Goal: Task Accomplishment & Management: Manage account settings

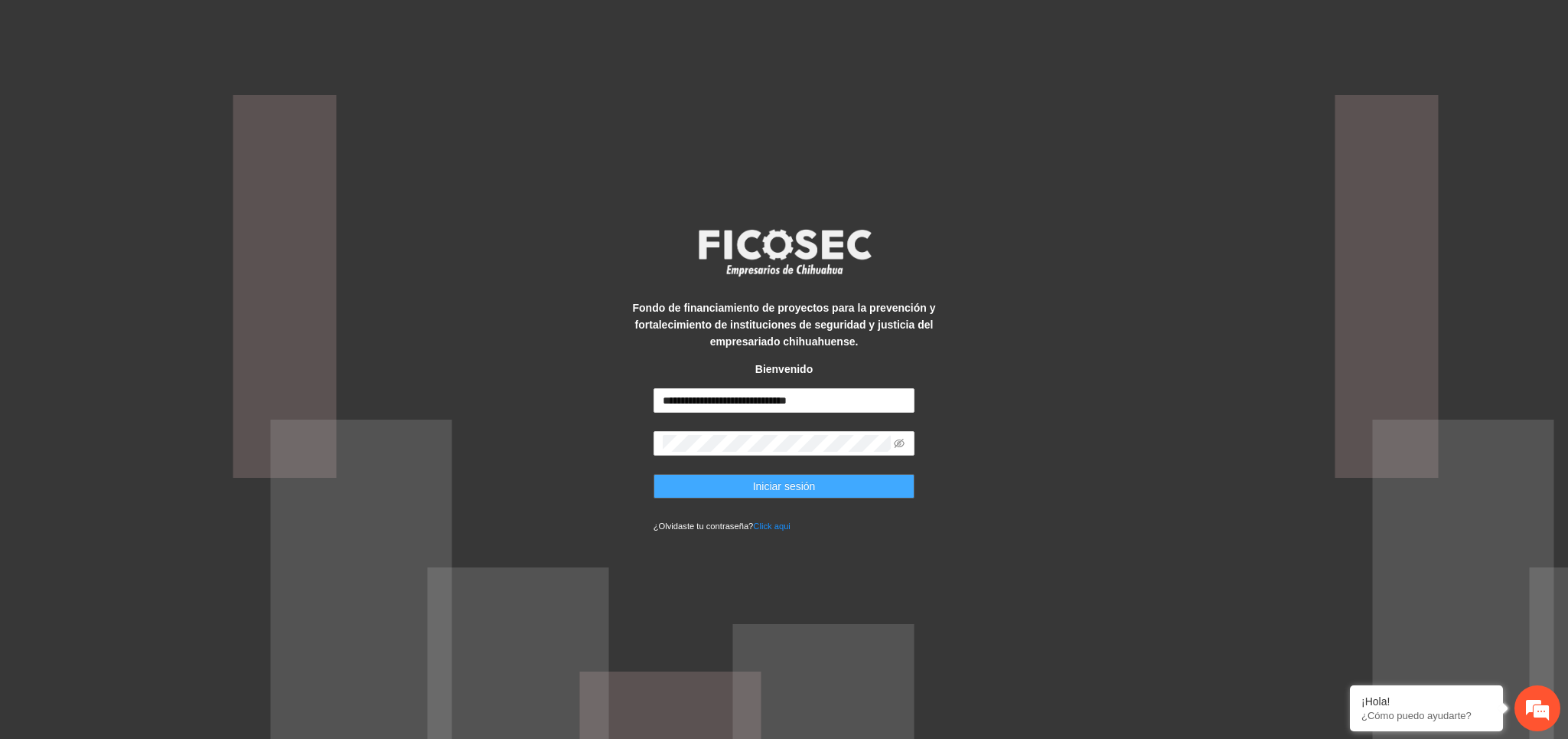
click at [788, 490] on span "Iniciar sesión" at bounding box center [785, 486] width 63 height 17
click at [901, 441] on icon "eye-invisible" at bounding box center [899, 443] width 11 height 11
click at [901, 441] on icon "eye" at bounding box center [899, 443] width 11 height 11
click at [805, 494] on button "Iniciar sesión" at bounding box center [784, 486] width 261 height 25
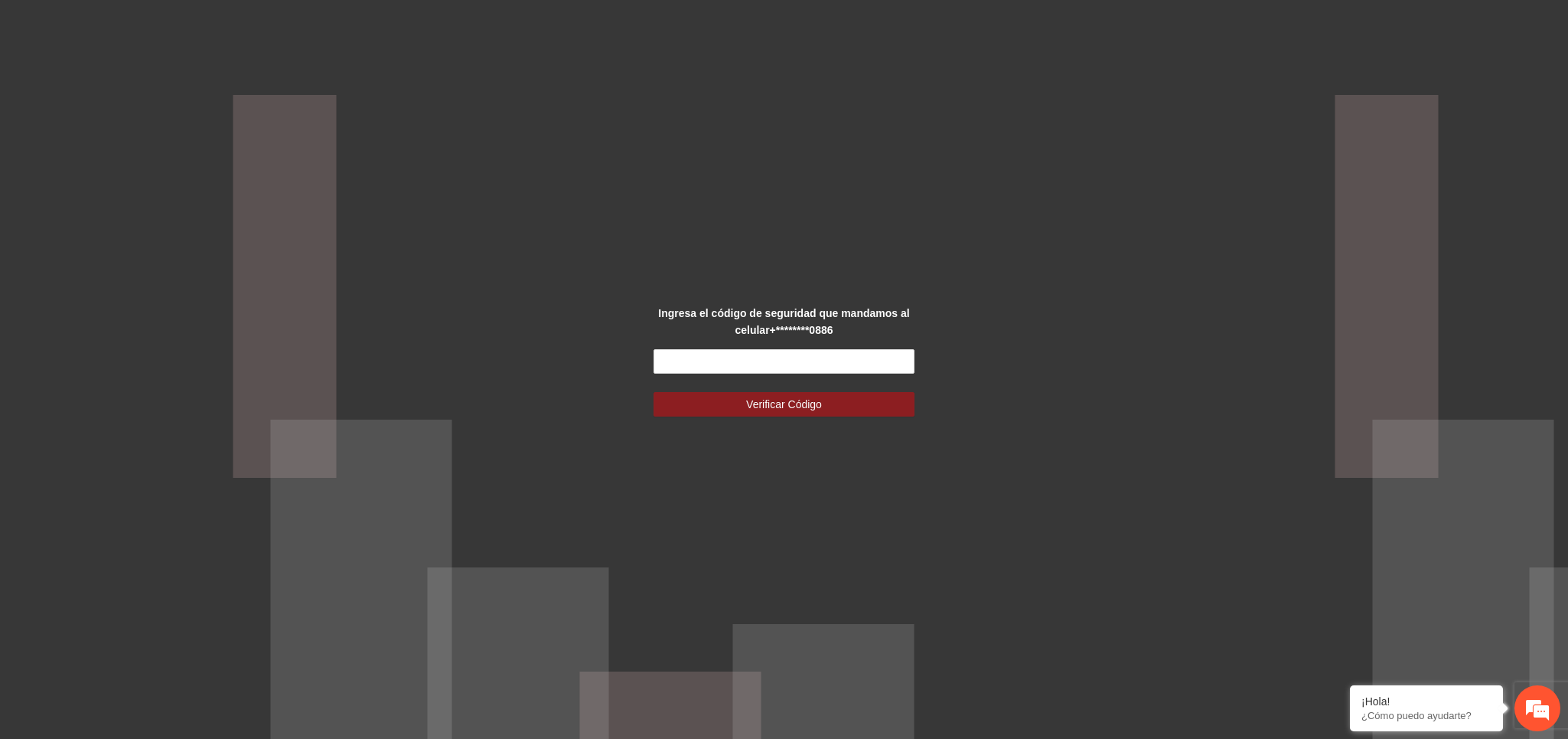
click at [757, 339] on div "Ingresa el código de seguridad que mandamos al celular +********0886 Verificar …" at bounding box center [784, 370] width 327 height 130
click at [755, 358] on input "text" at bounding box center [784, 361] width 261 height 25
type input "******"
click at [828, 395] on button "Verificar Código" at bounding box center [784, 404] width 261 height 25
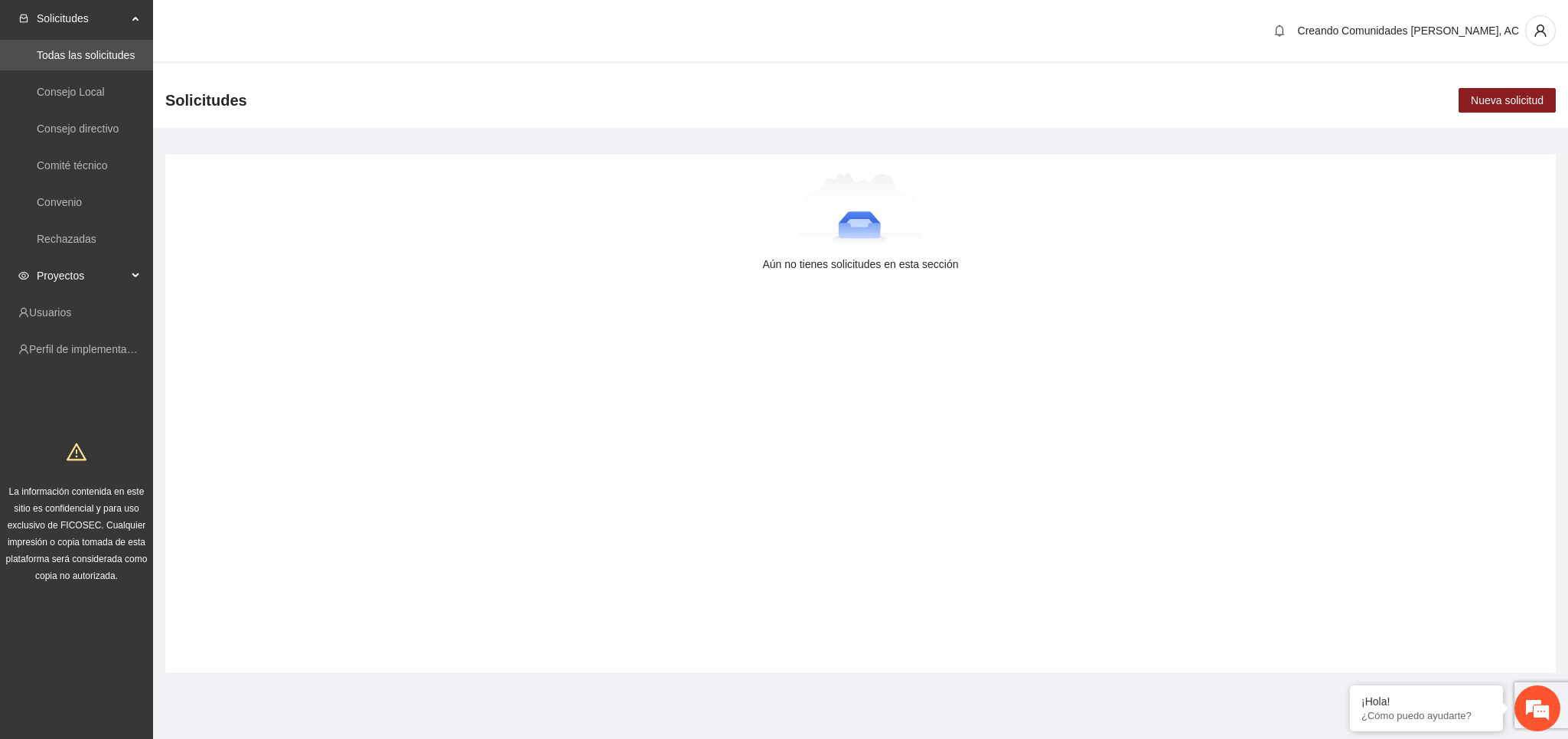
click at [85, 273] on span "Proyectos" at bounding box center [82, 275] width 90 height 30
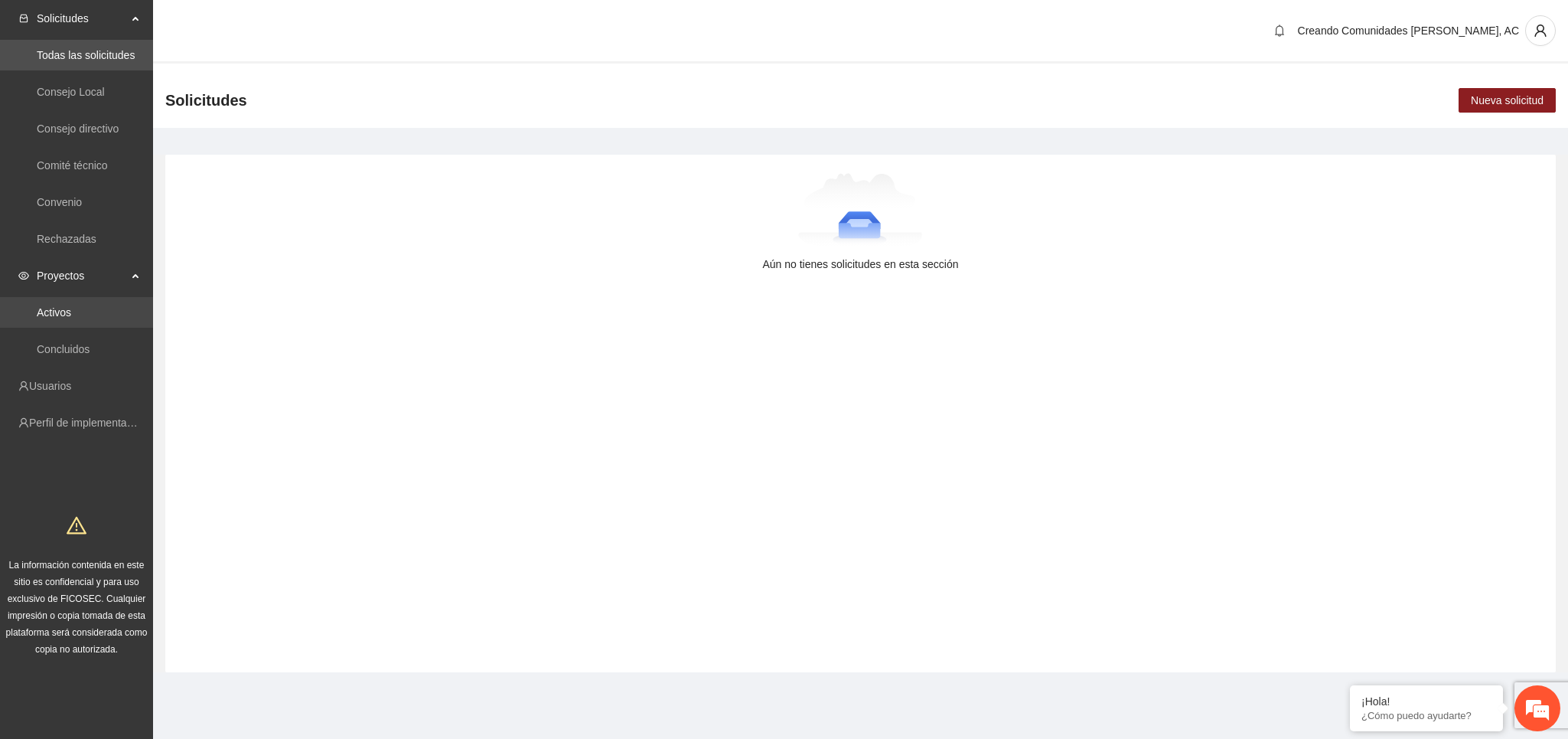
click at [56, 308] on link "Activos" at bounding box center [54, 312] width 34 height 12
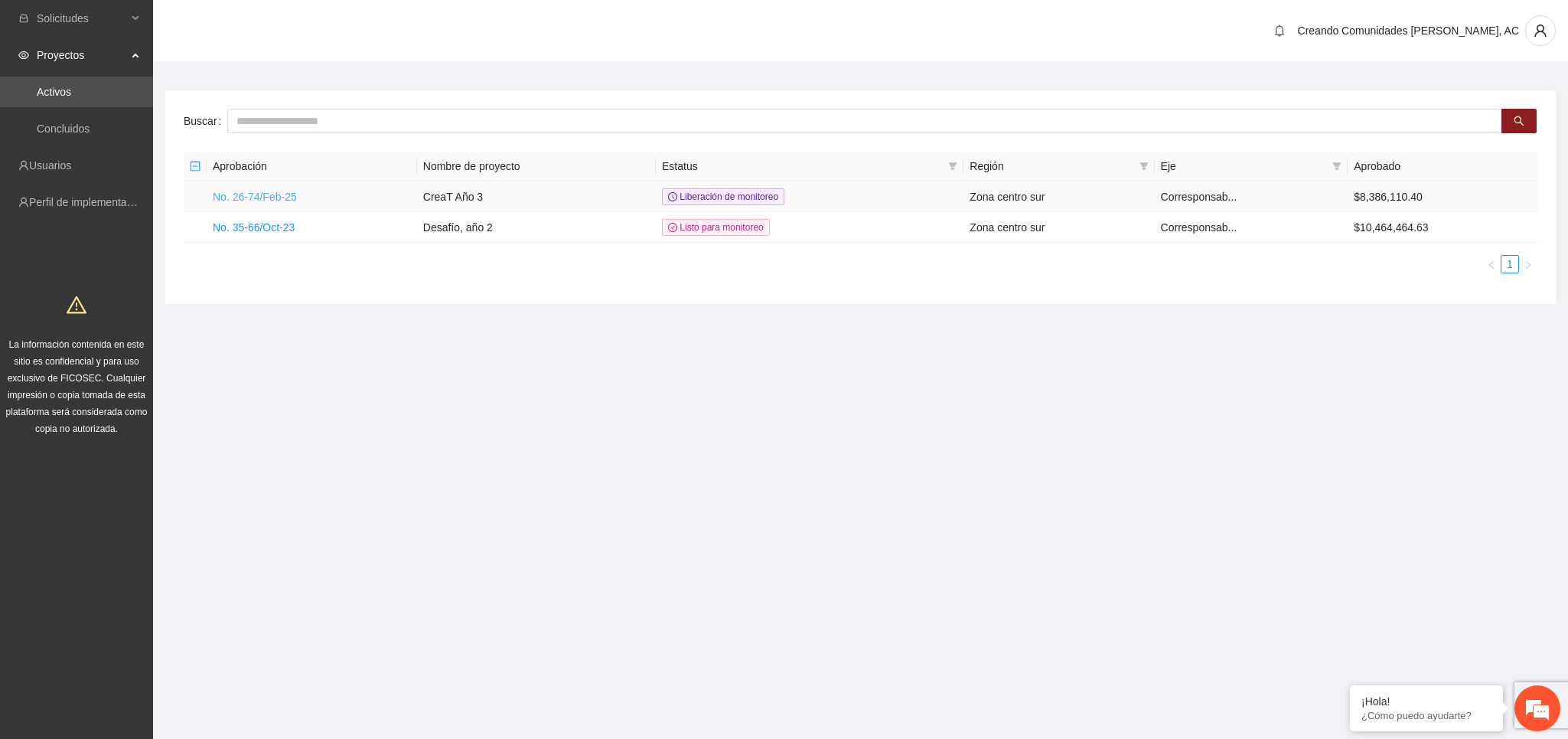
click at [252, 199] on link "No. 26-74/Feb-25" at bounding box center [254, 196] width 84 height 12
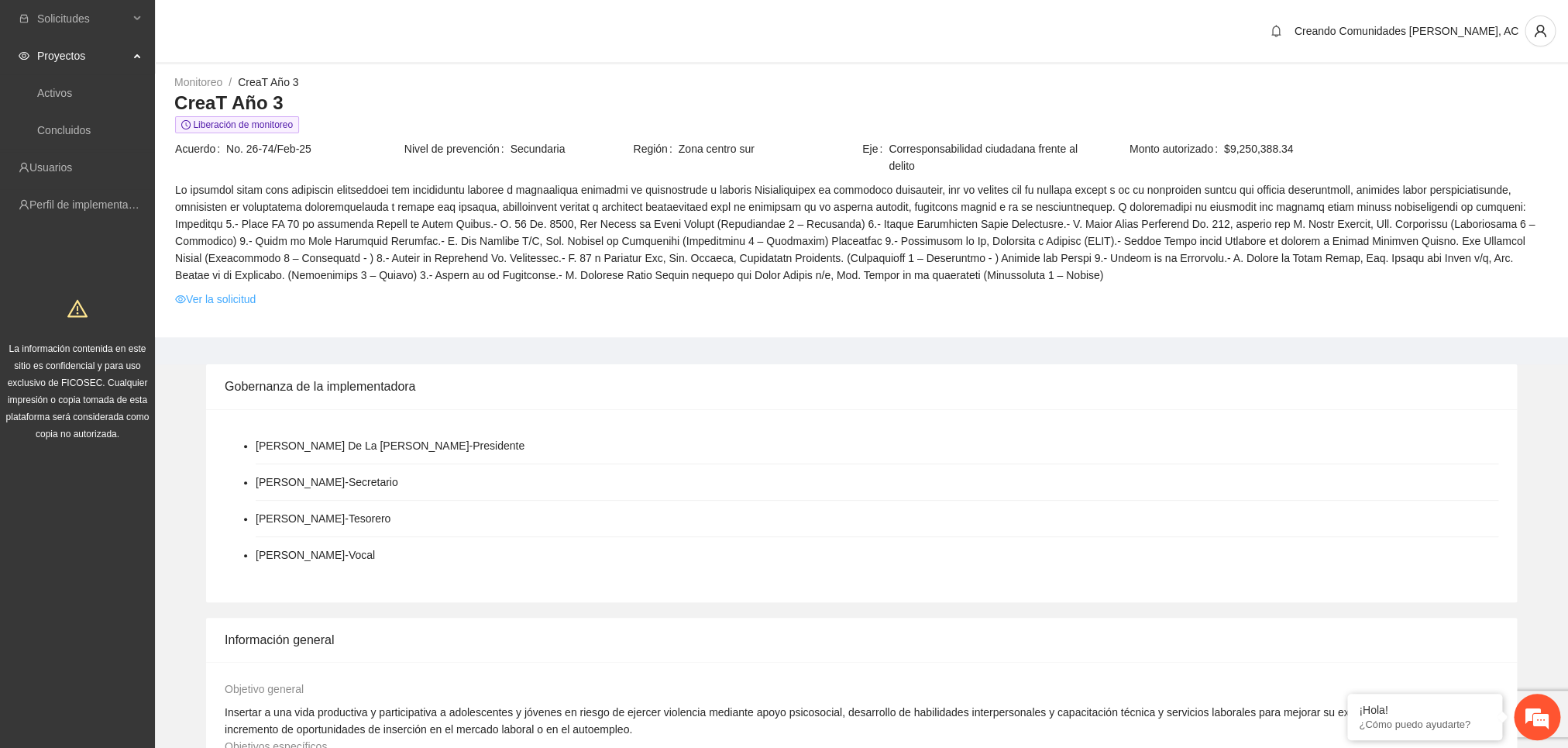
click at [228, 297] on link "Ver la solicitud" at bounding box center [215, 299] width 80 height 17
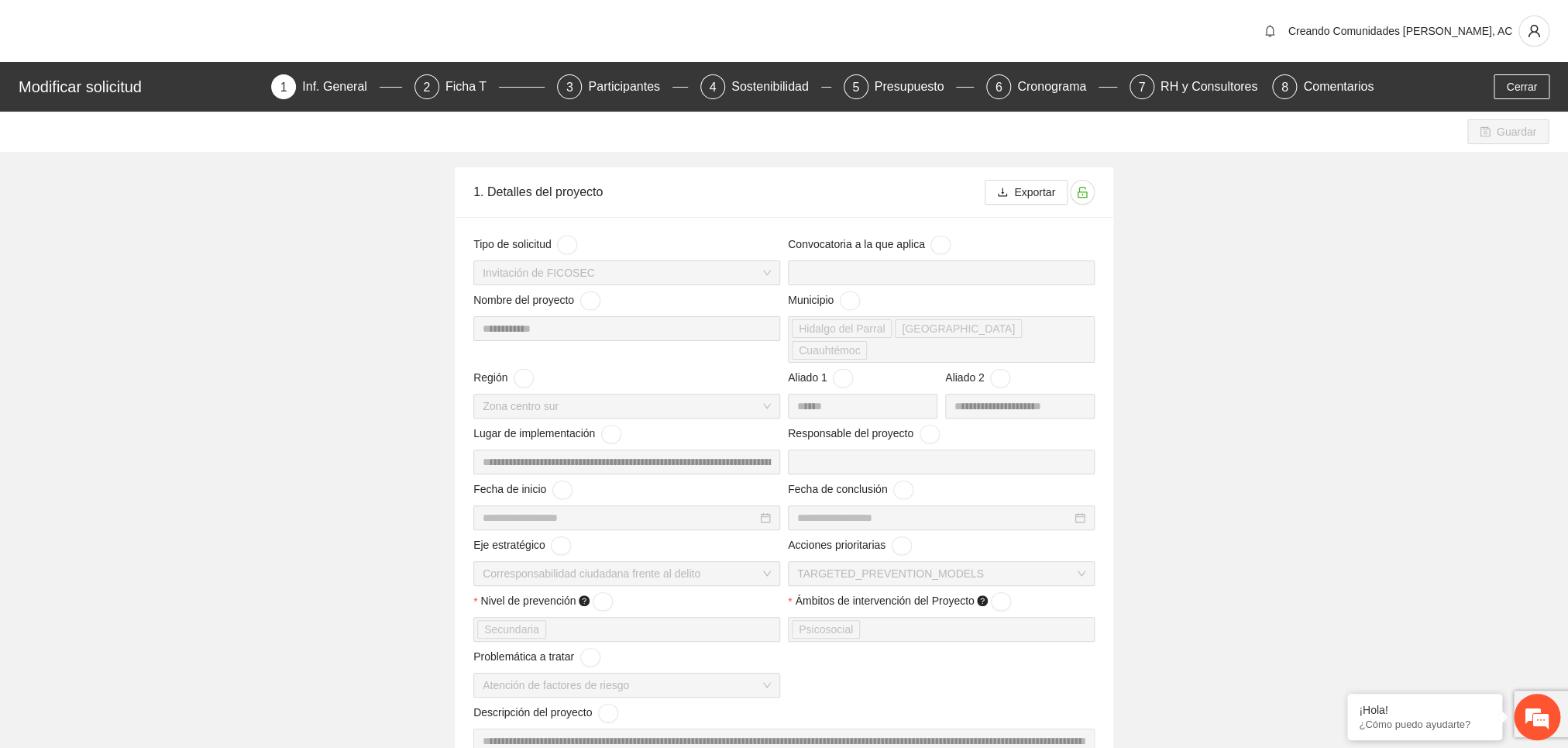
type input "**********"
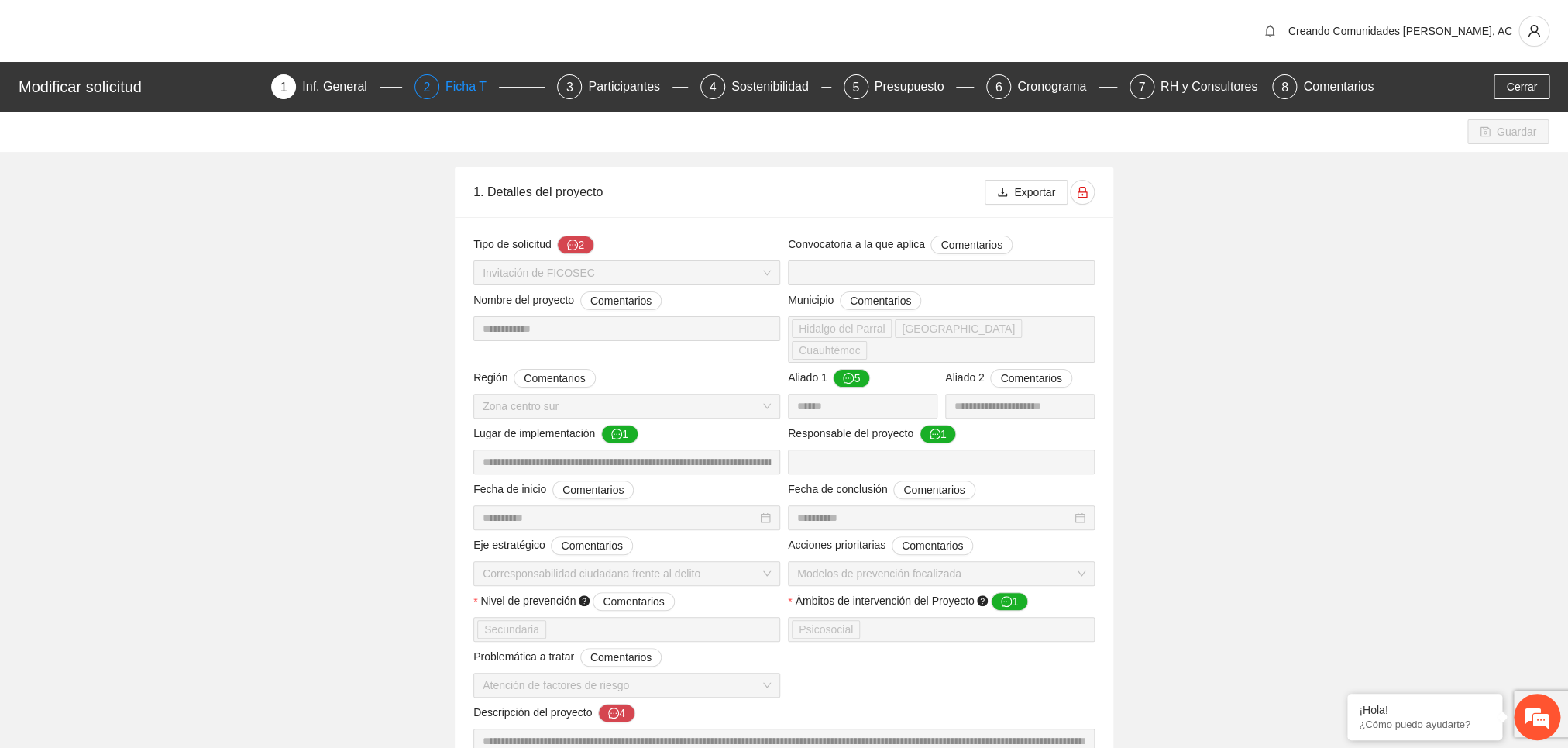
click at [449, 93] on div "Ficha T" at bounding box center [472, 87] width 53 height 25
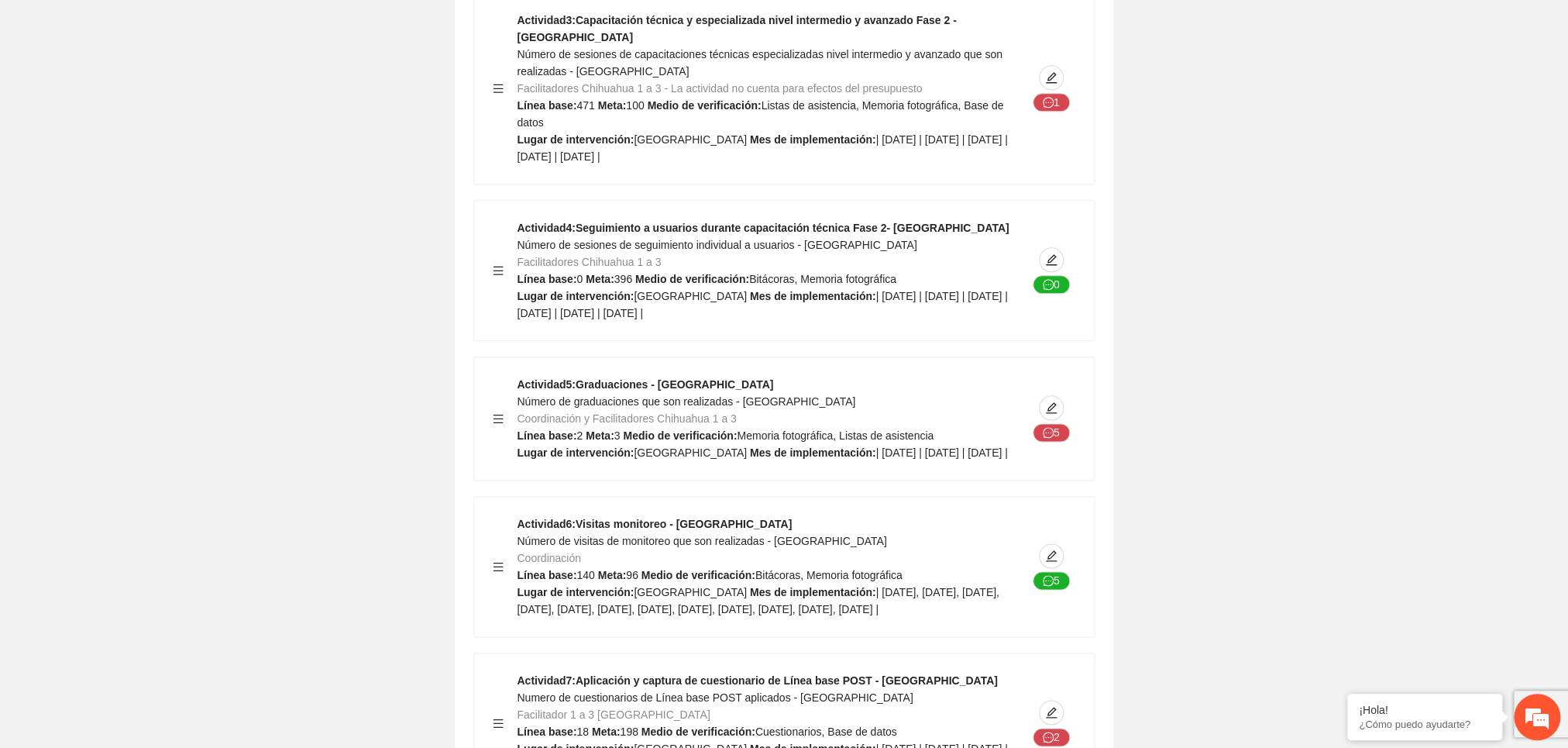
scroll to position [7030, 0]
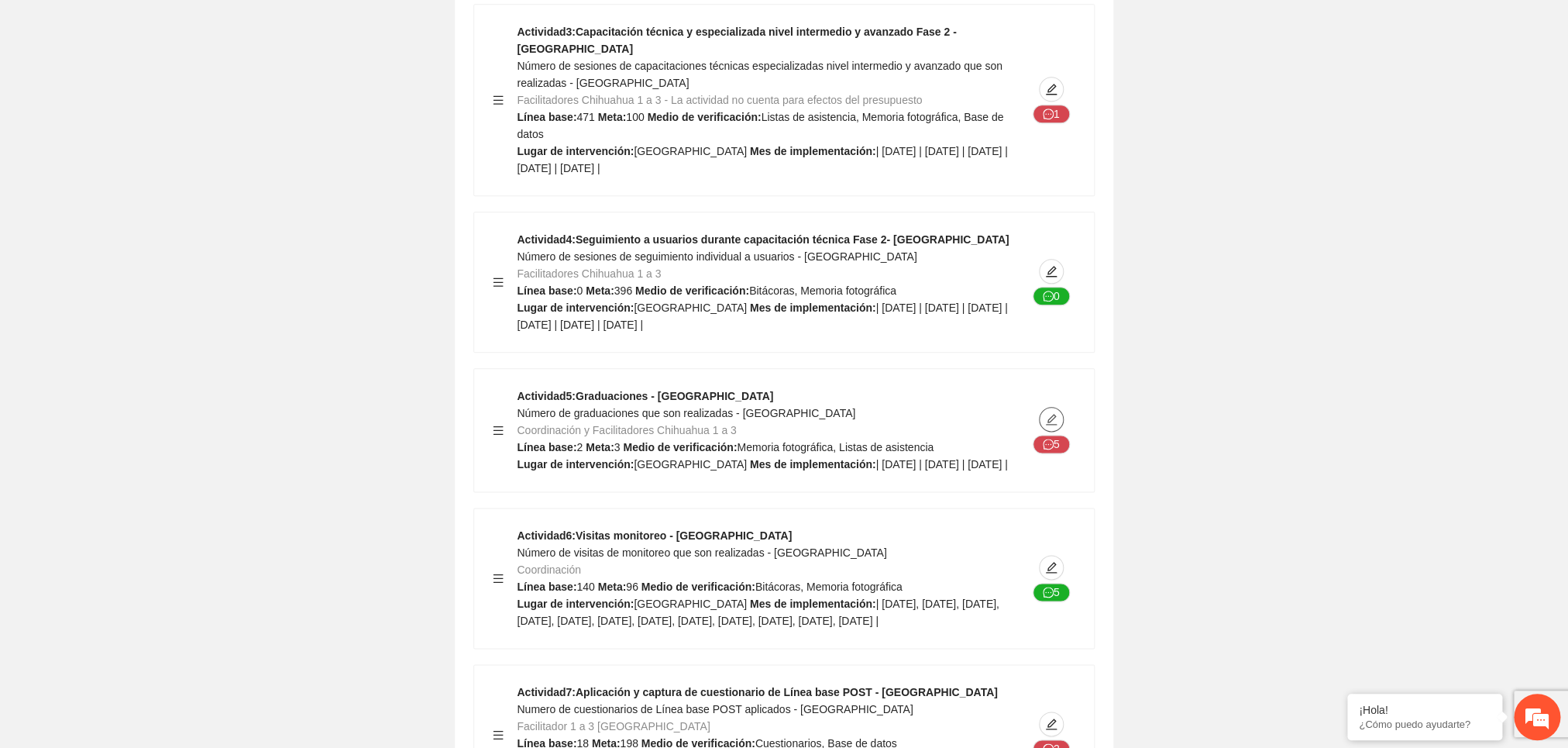
click at [1043, 413] on span "edit" at bounding box center [1051, 419] width 23 height 12
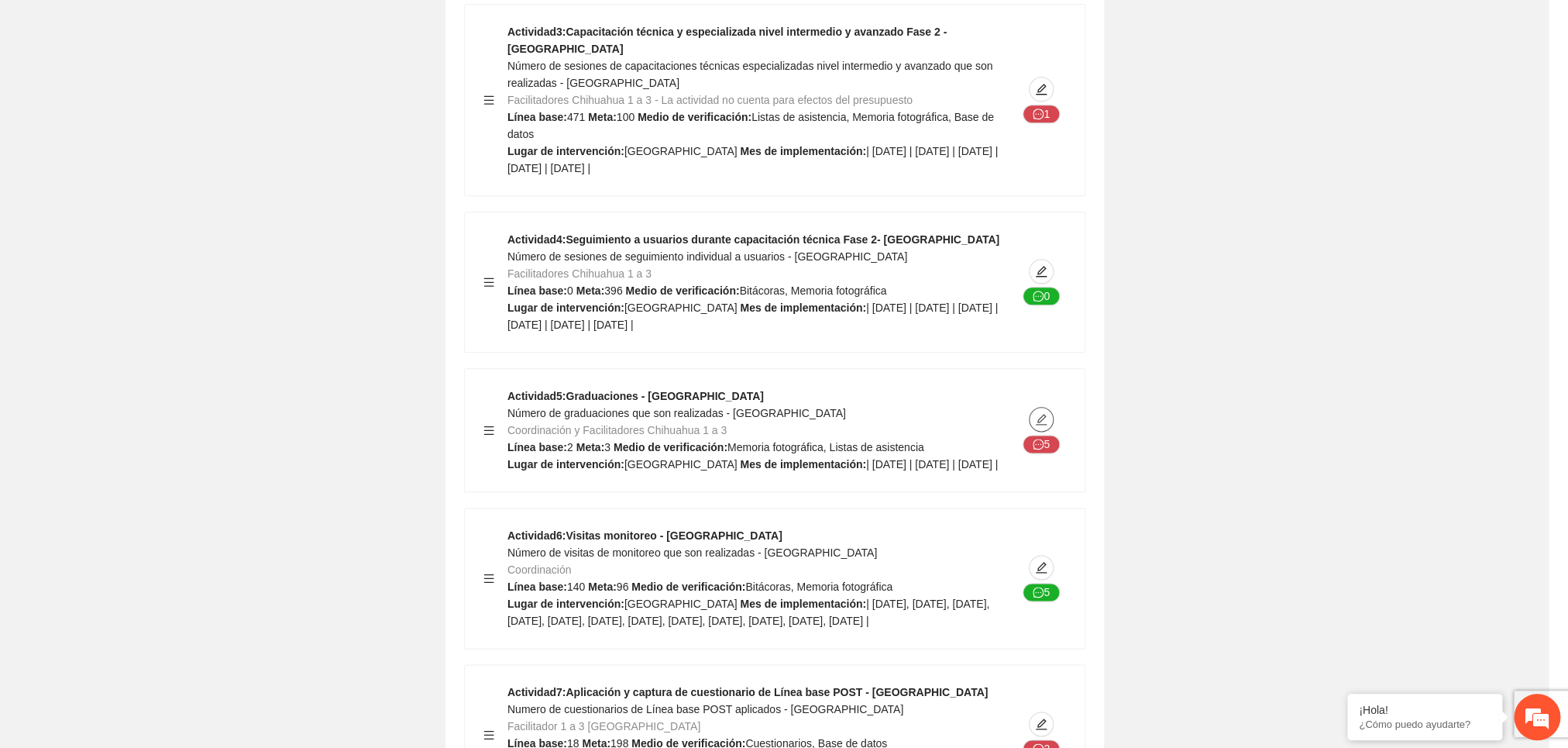
type textarea "*********"
type input "**********"
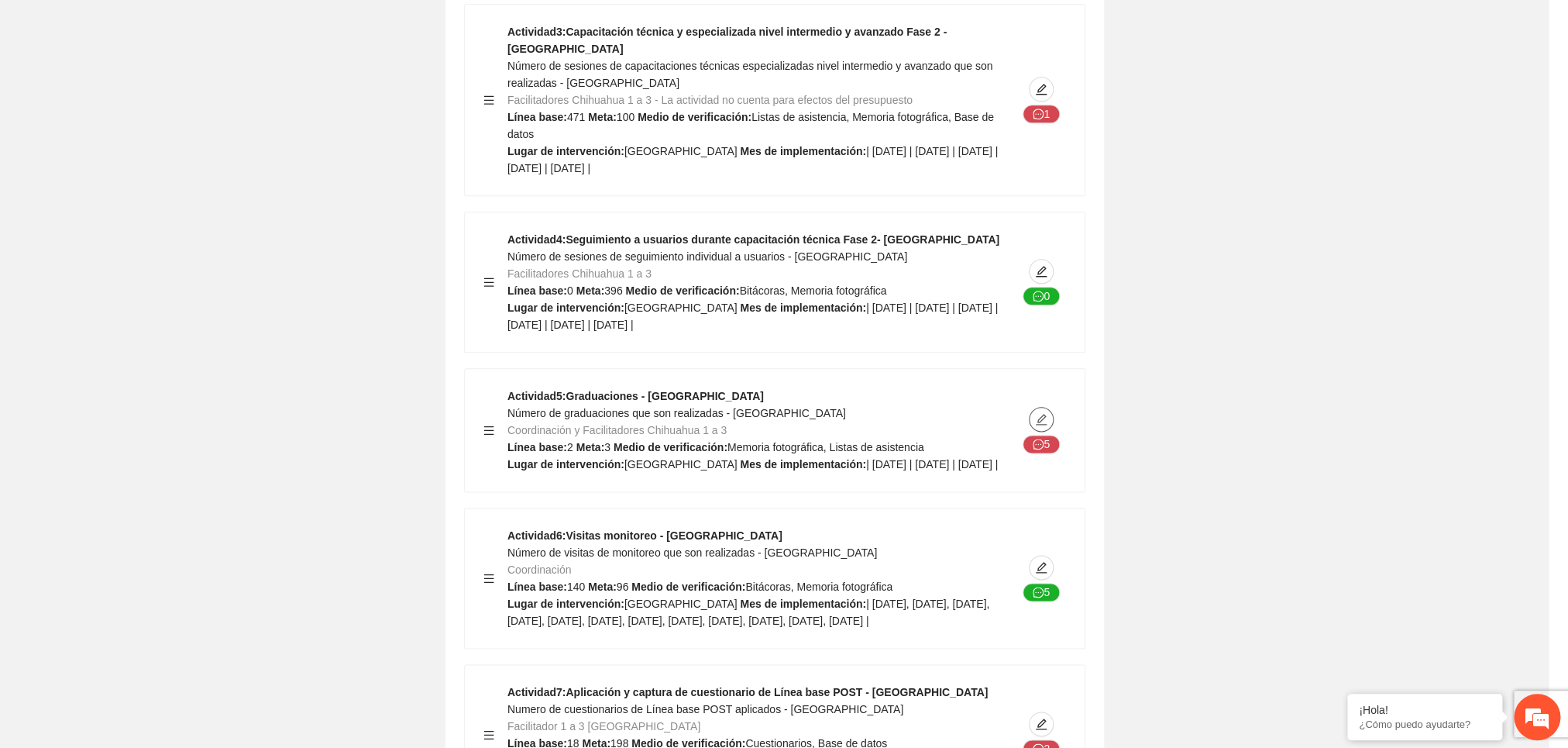
type input "**********"
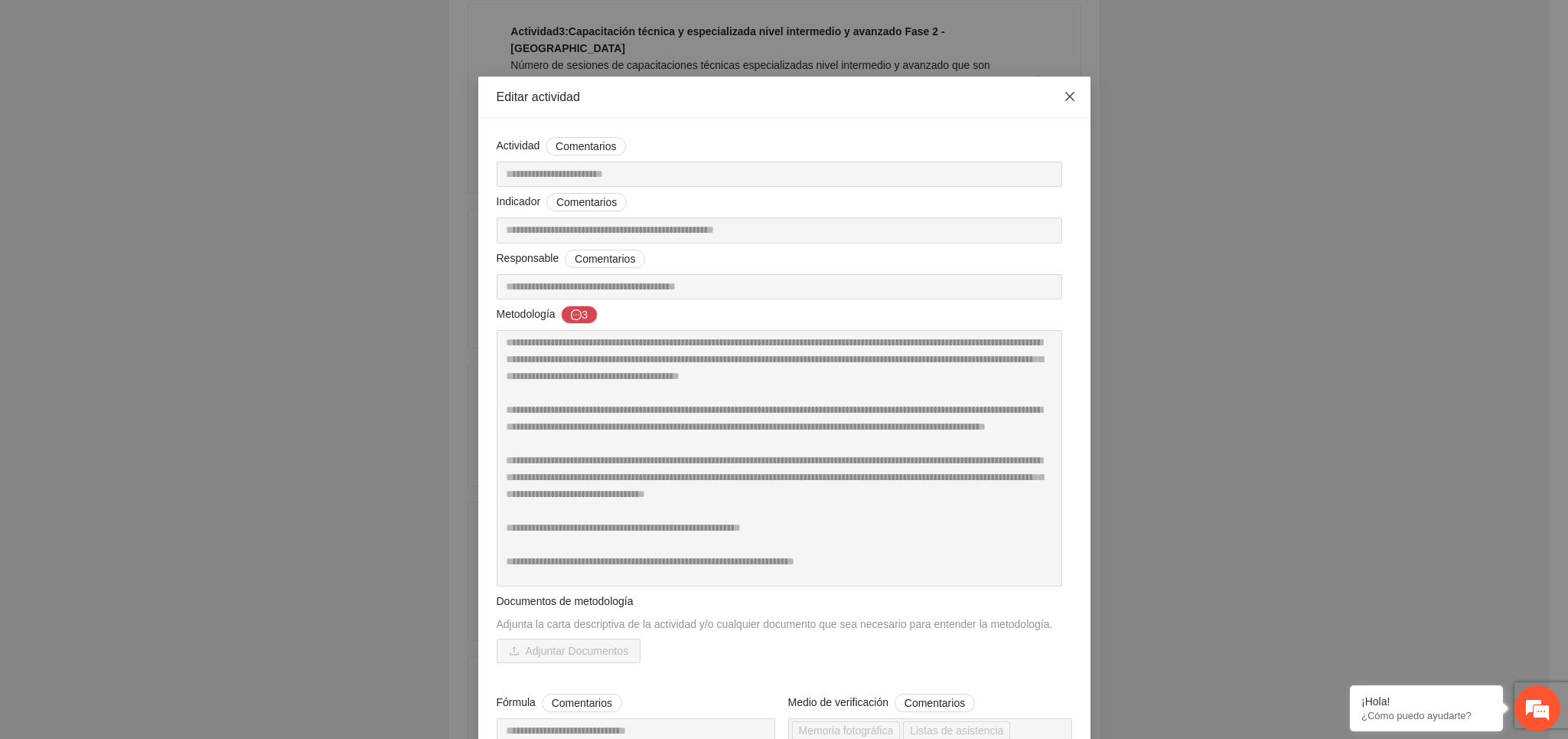
click at [1053, 101] on span "Close" at bounding box center [1069, 97] width 42 height 42
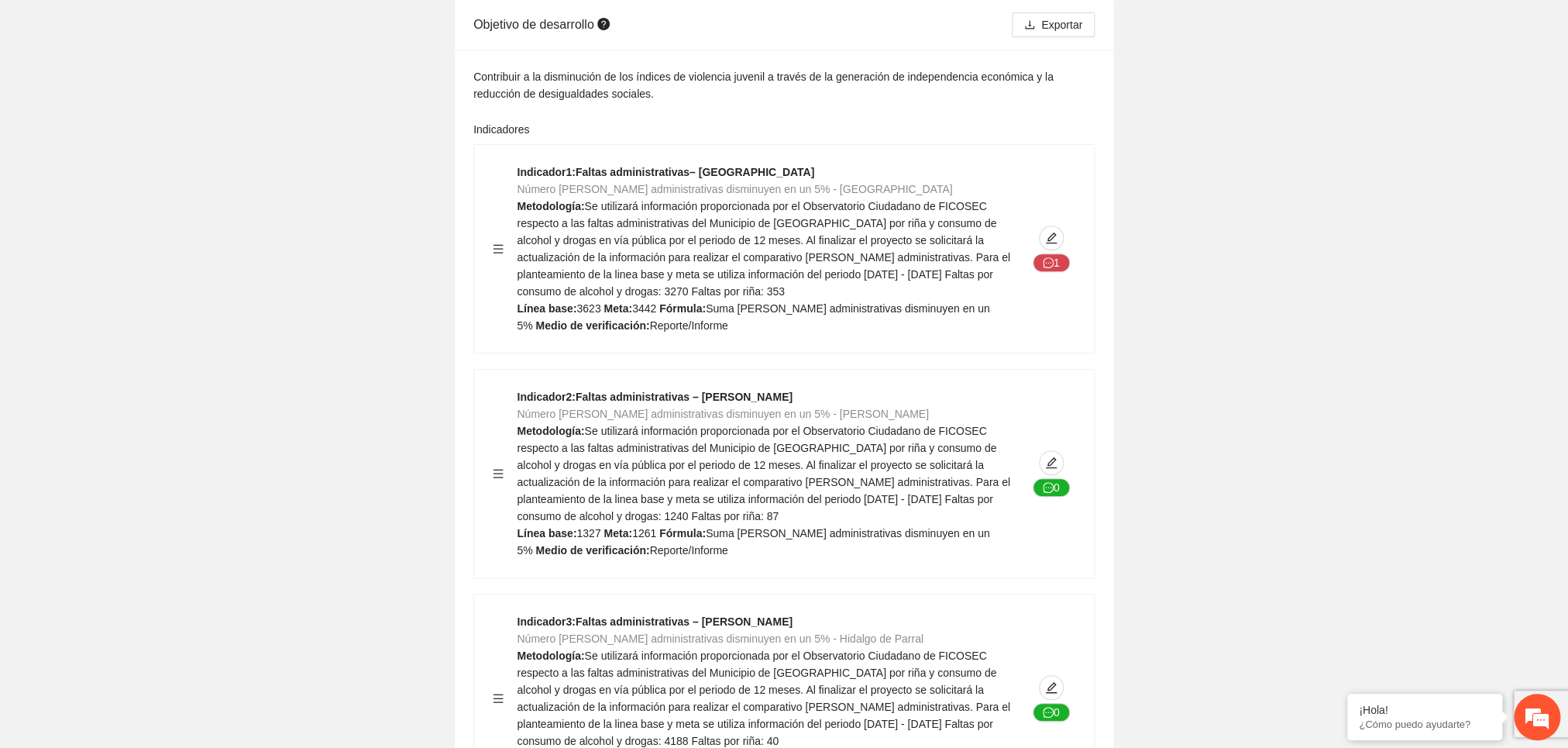
scroll to position [0, 0]
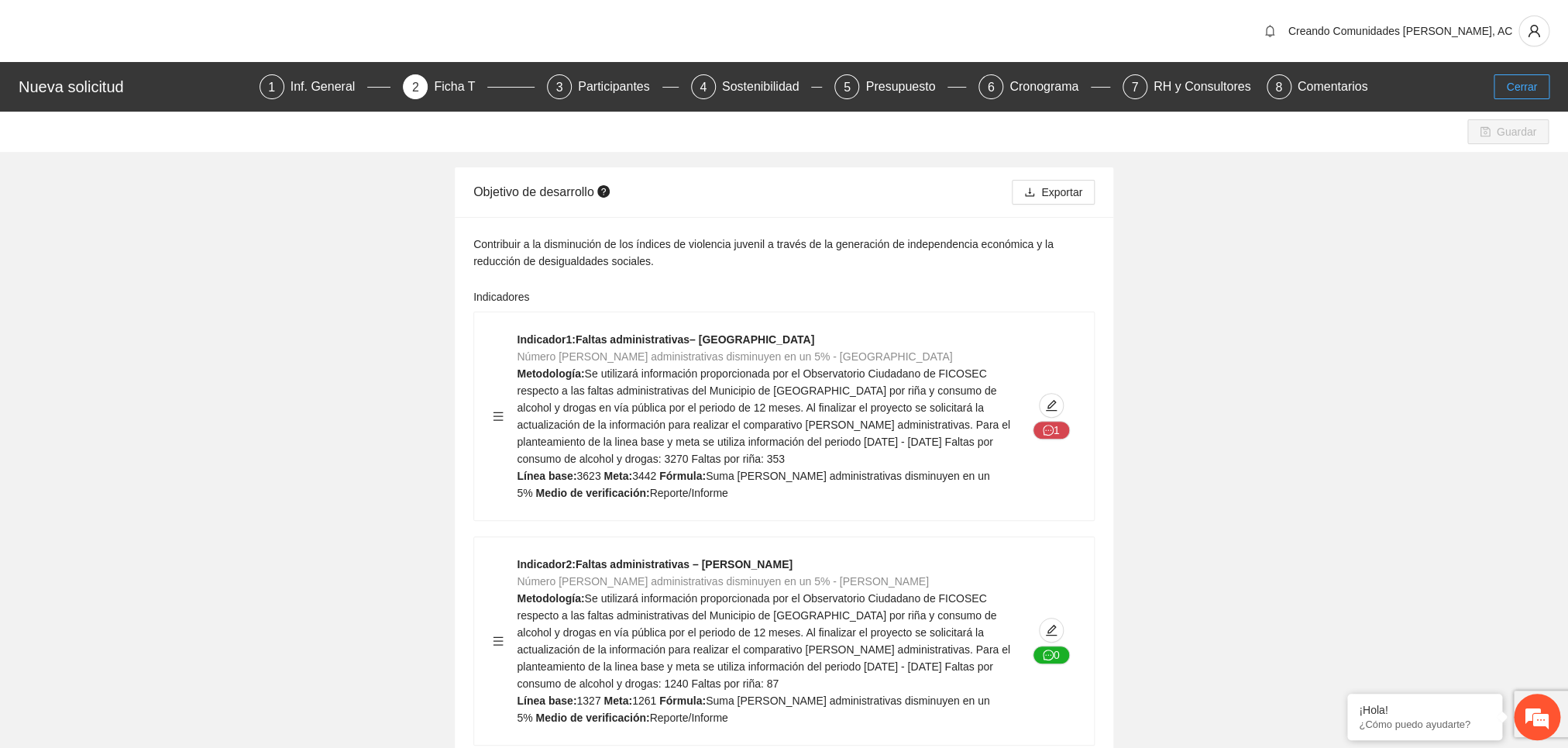
drag, startPoint x: 1513, startPoint y: 80, endPoint x: 1319, endPoint y: 160, distance: 209.8
click at [1511, 80] on span "Cerrar" at bounding box center [1521, 87] width 31 height 17
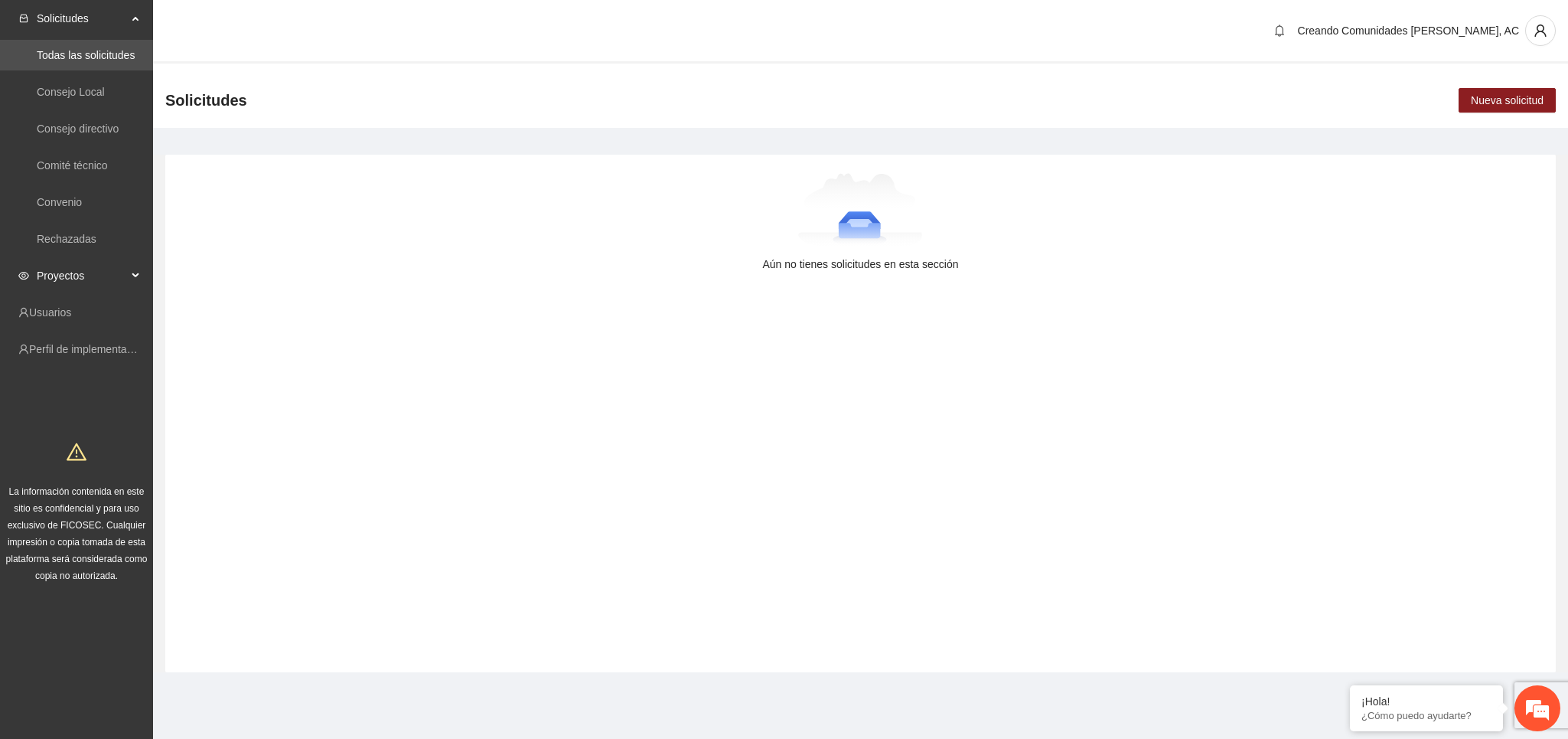
click at [56, 283] on span "Proyectos" at bounding box center [82, 275] width 90 height 30
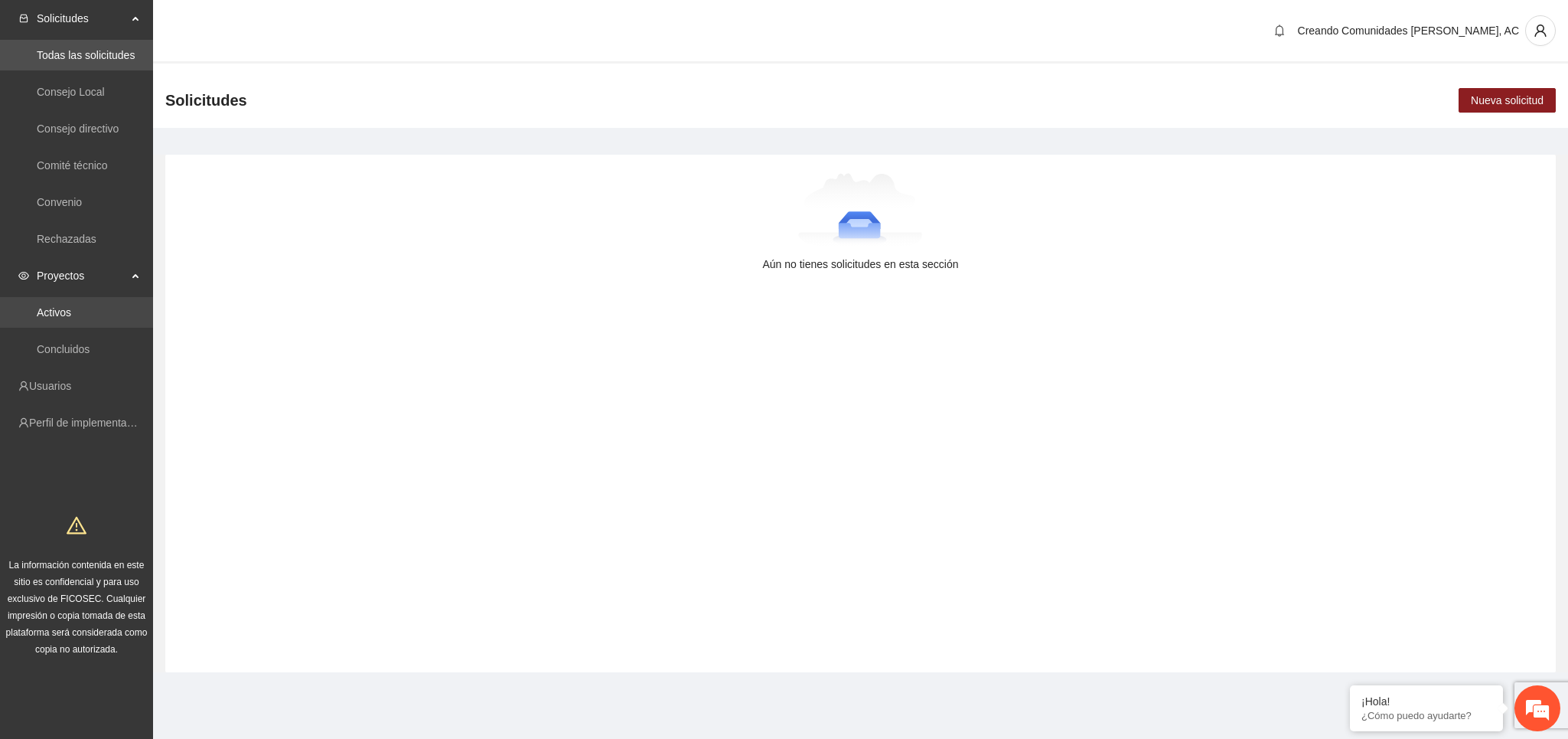
click at [45, 319] on link "Activos" at bounding box center [54, 312] width 34 height 12
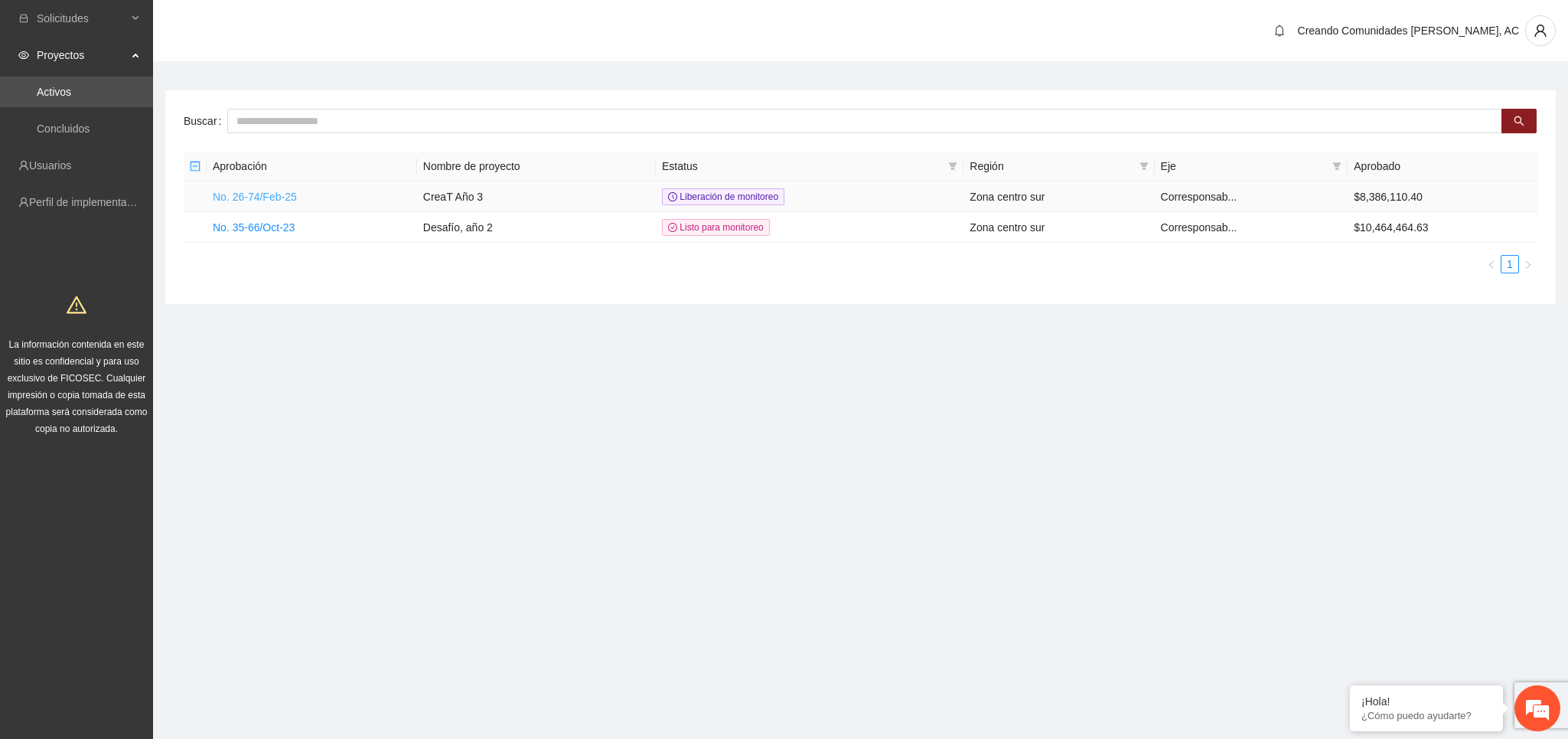
click at [254, 200] on link "No. 26-74/Feb-25" at bounding box center [254, 196] width 84 height 12
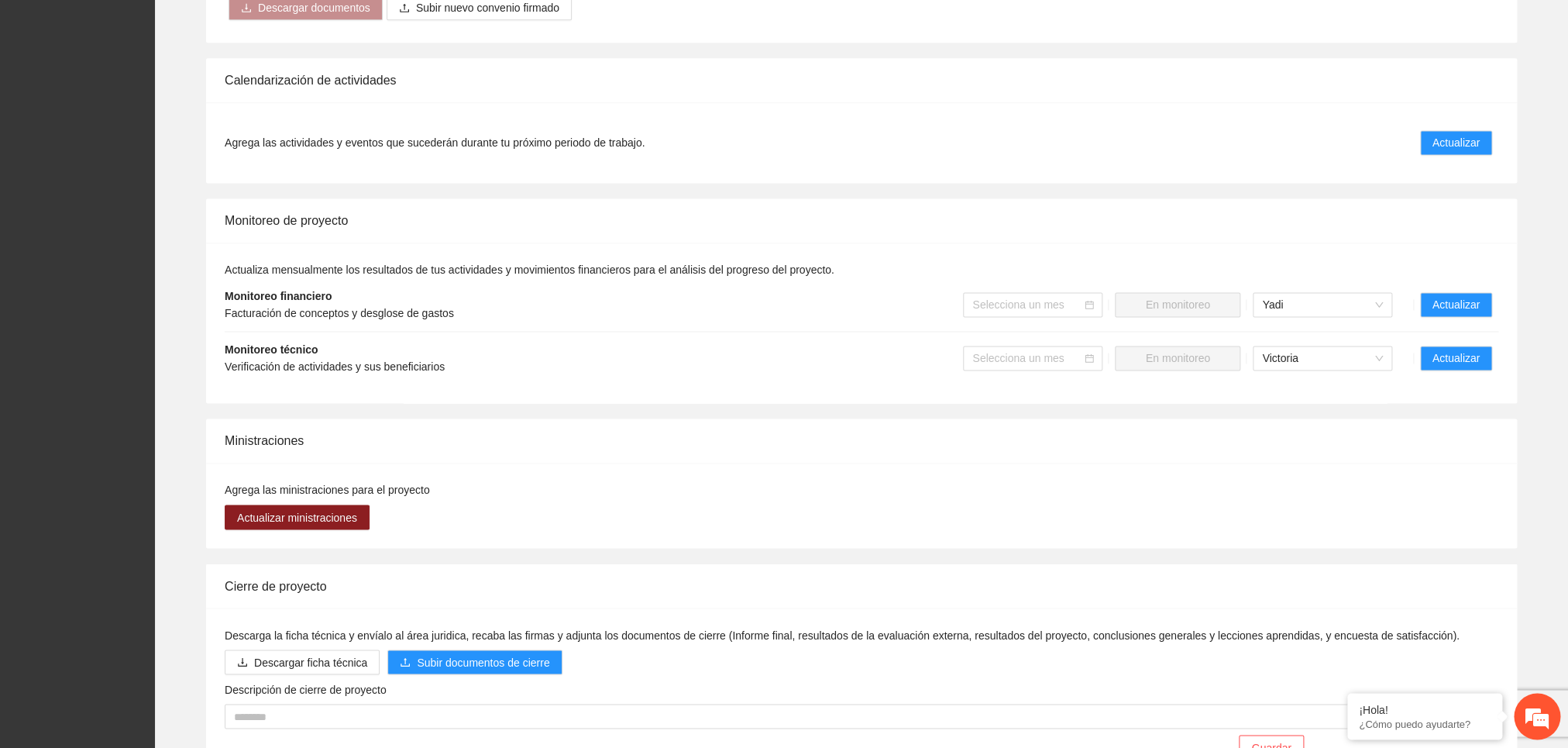
scroll to position [1088, 0]
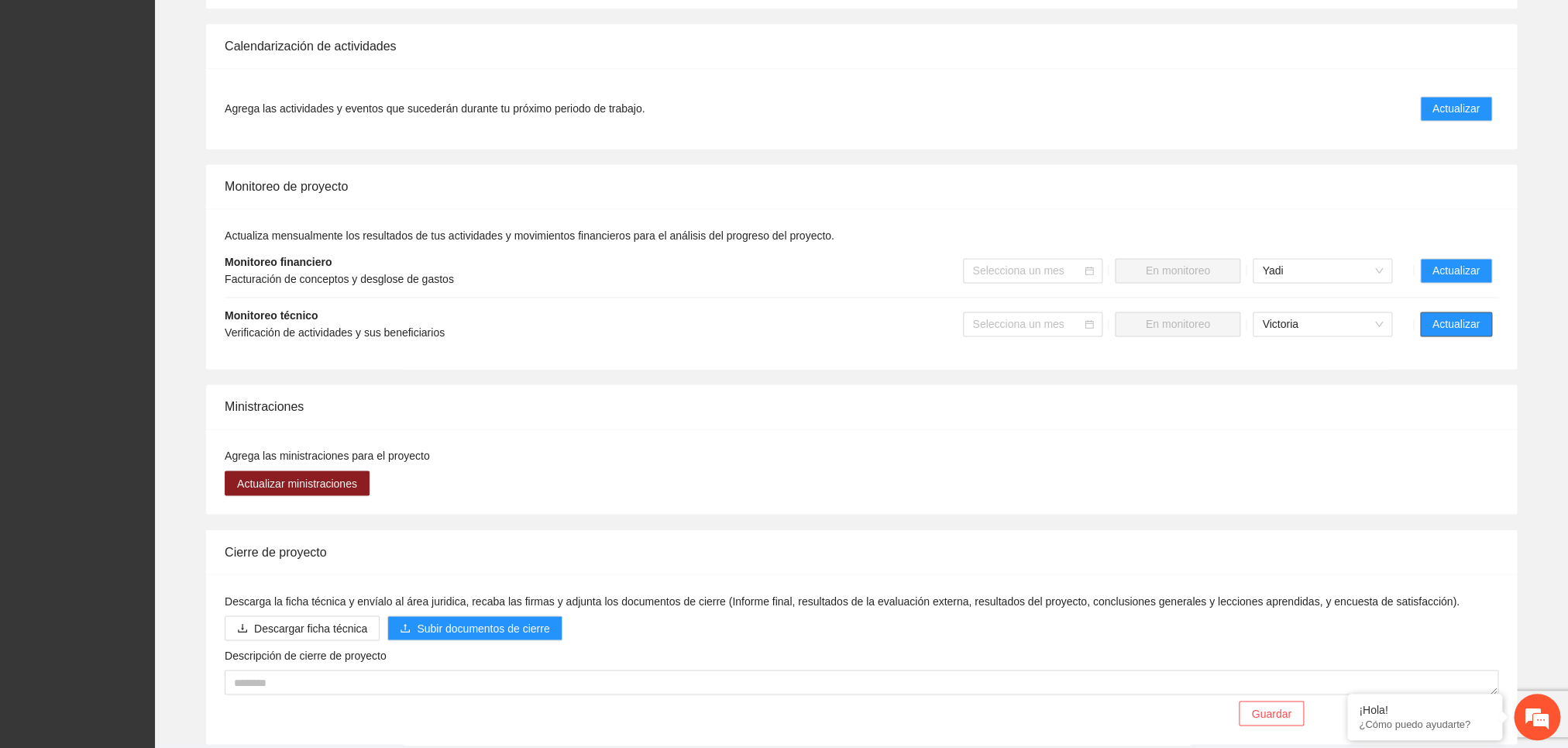
click at [1453, 325] on button "Actualizar" at bounding box center [1456, 324] width 72 height 25
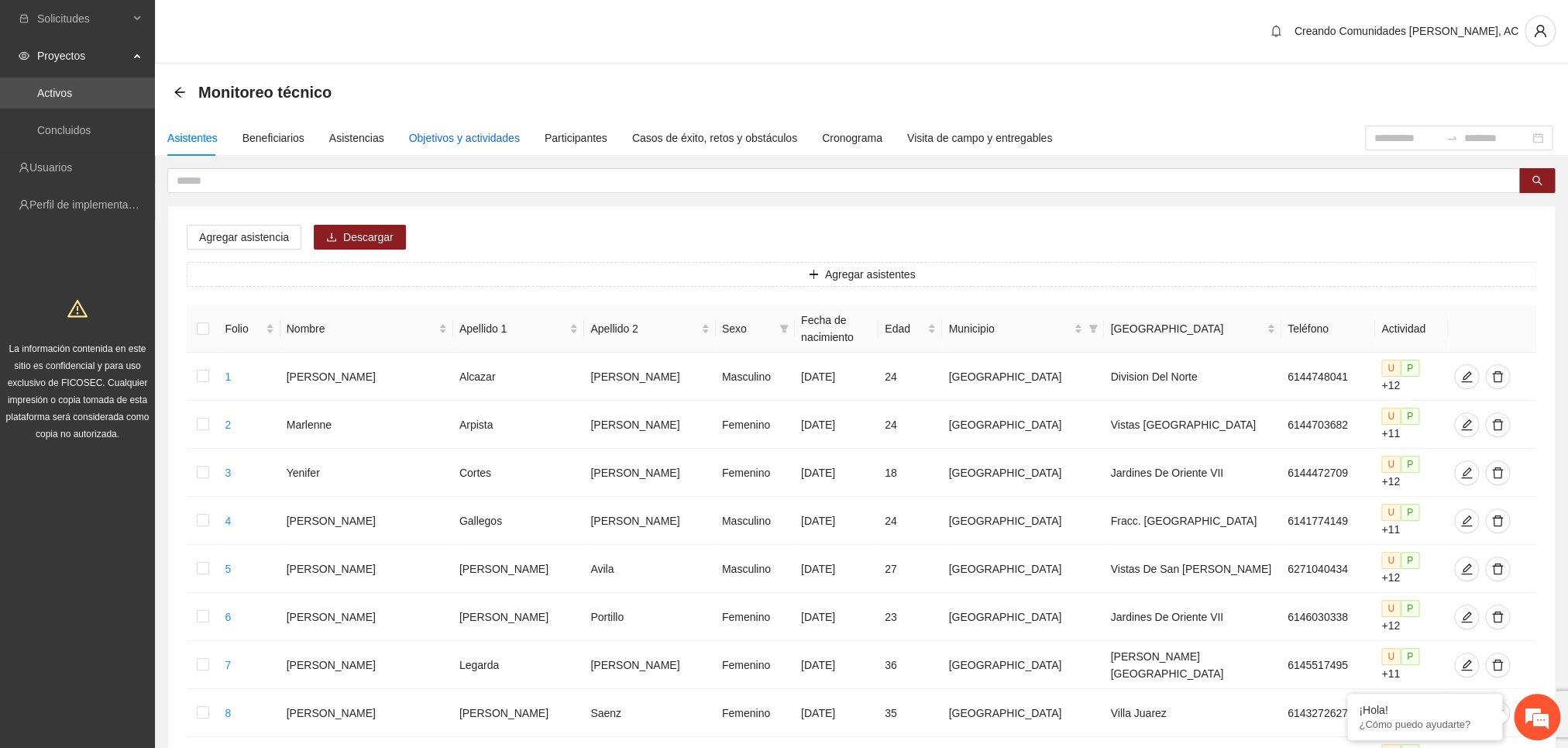
click at [432, 135] on div "Objetivos y actividades" at bounding box center [465, 137] width 111 height 17
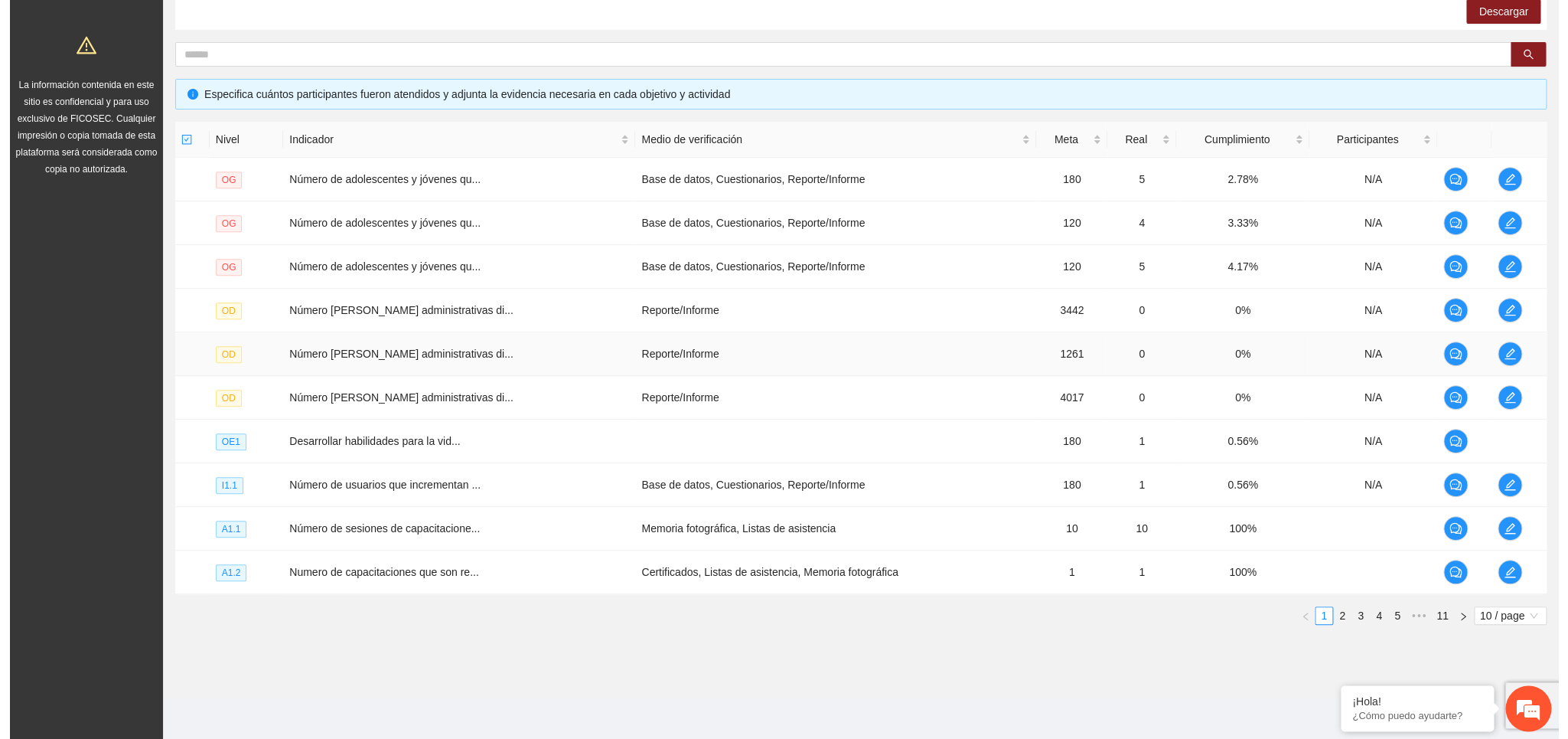
scroll to position [267, 0]
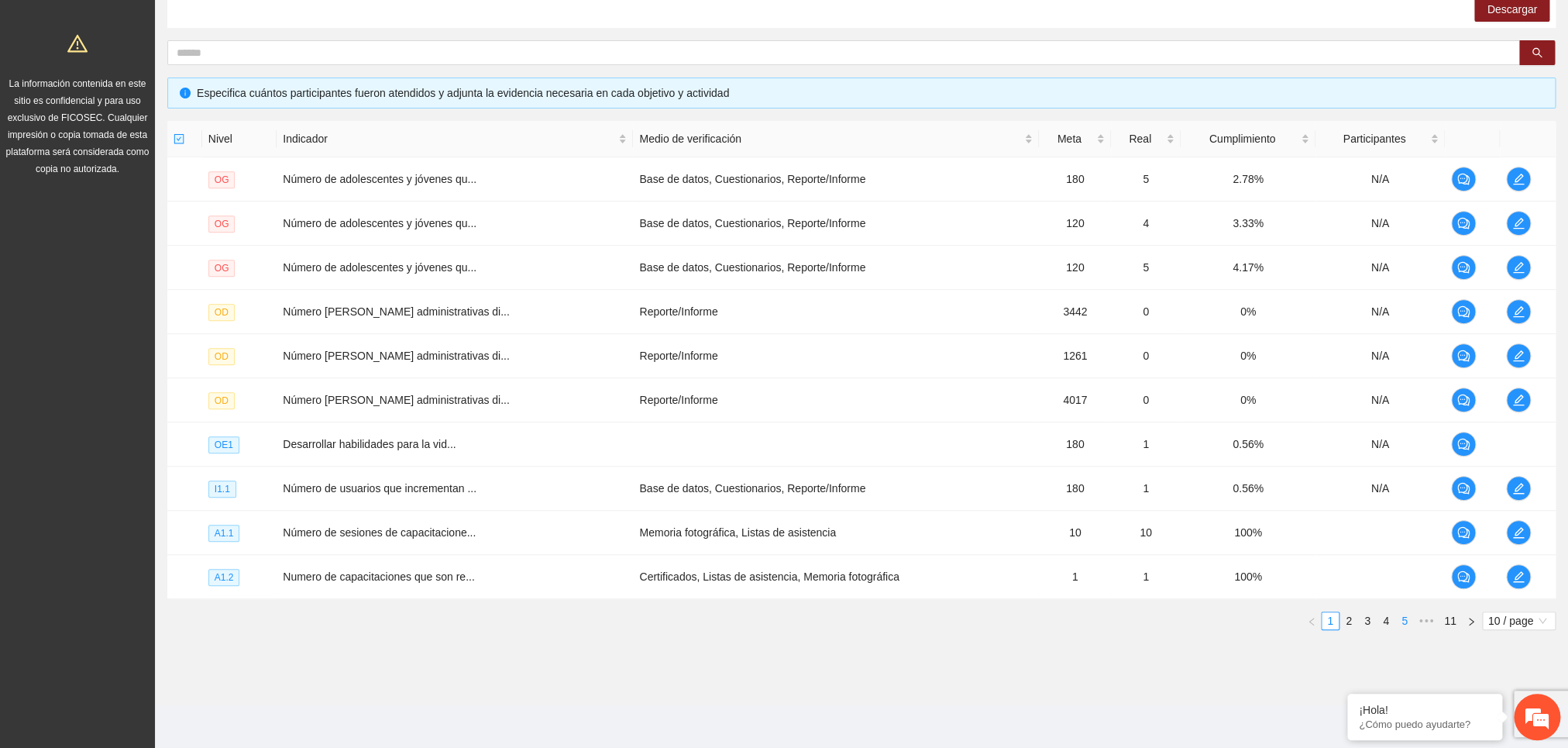
click at [1383, 626] on link "4" at bounding box center [1387, 621] width 17 height 17
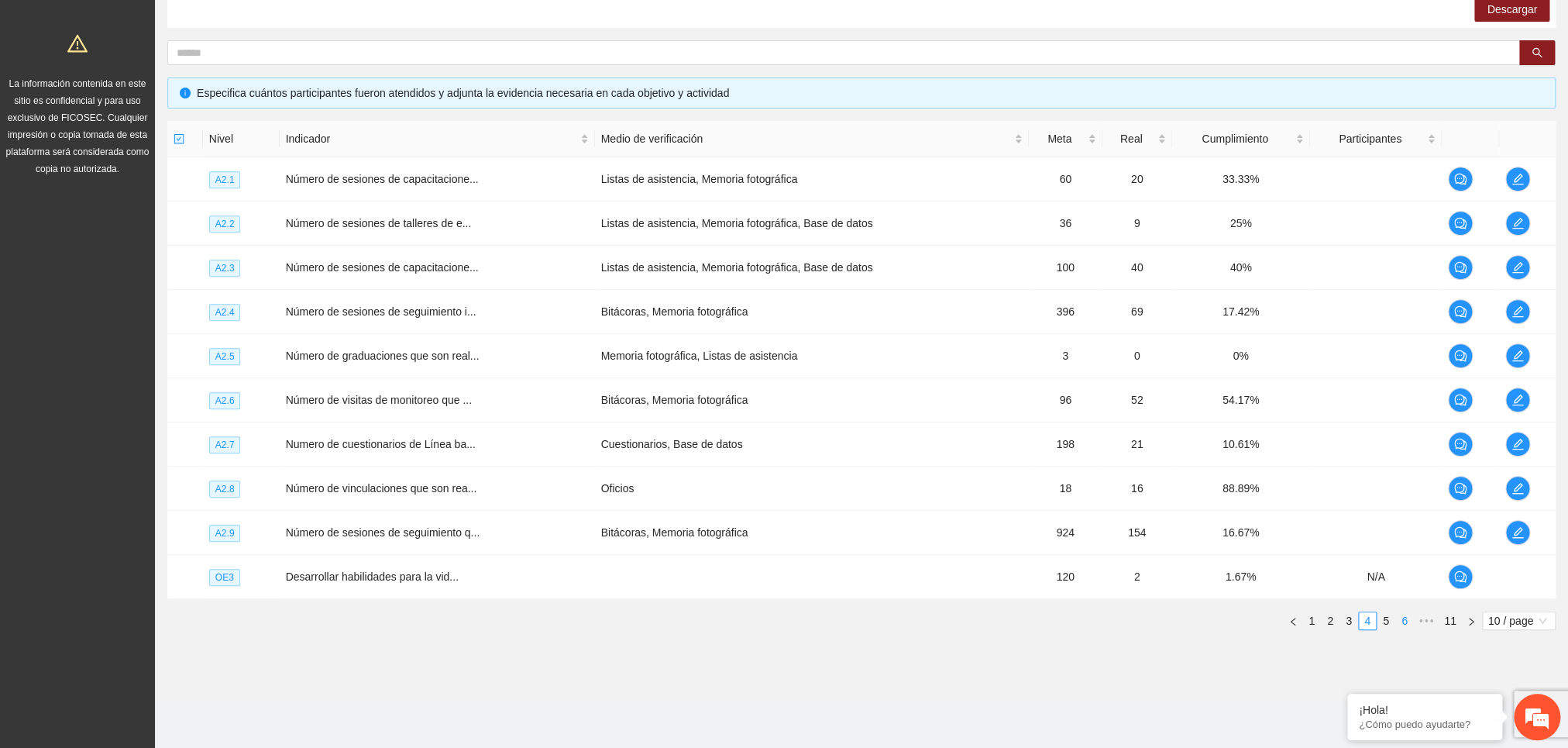
click at [1397, 626] on link "6" at bounding box center [1404, 621] width 17 height 17
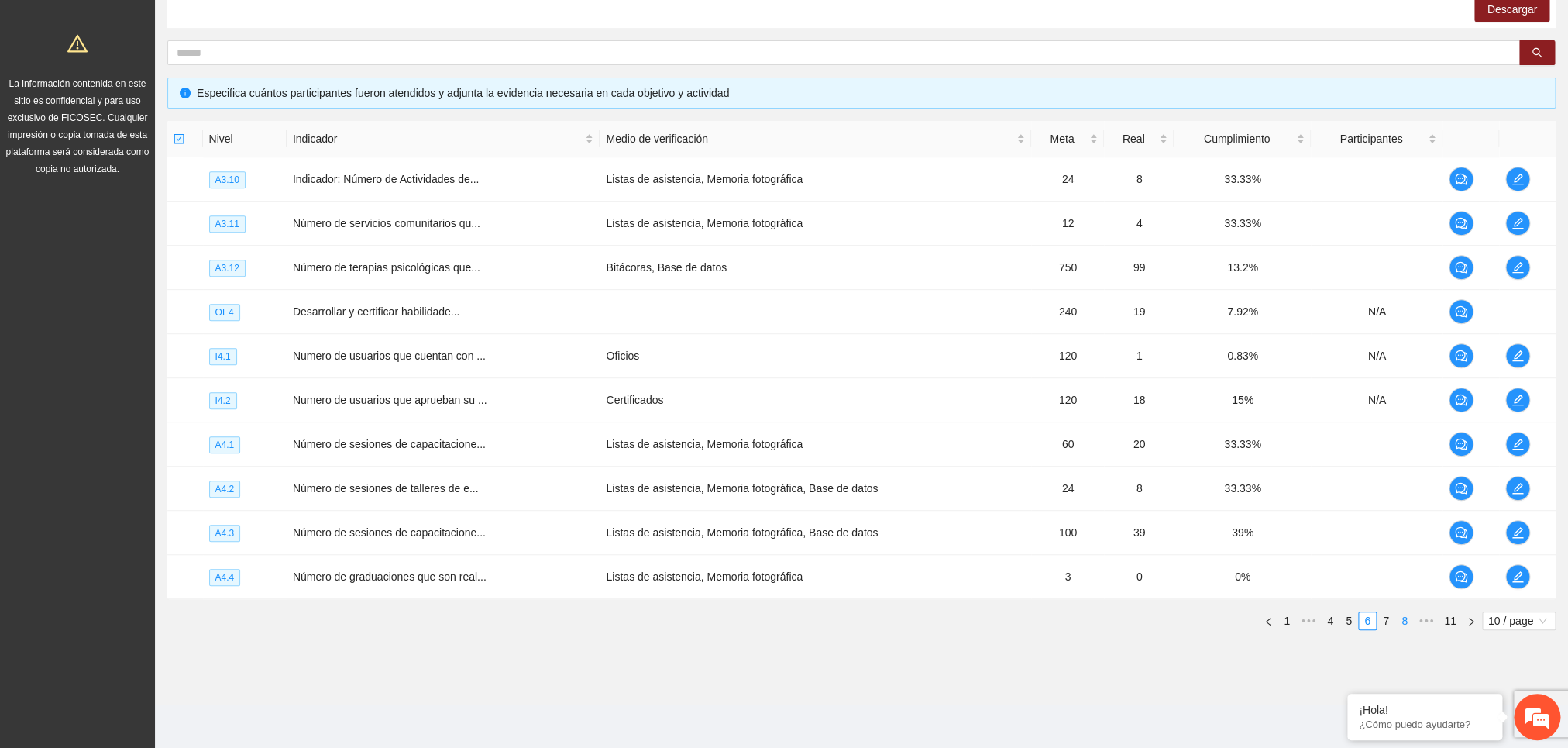
click at [1402, 626] on link "8" at bounding box center [1404, 621] width 17 height 17
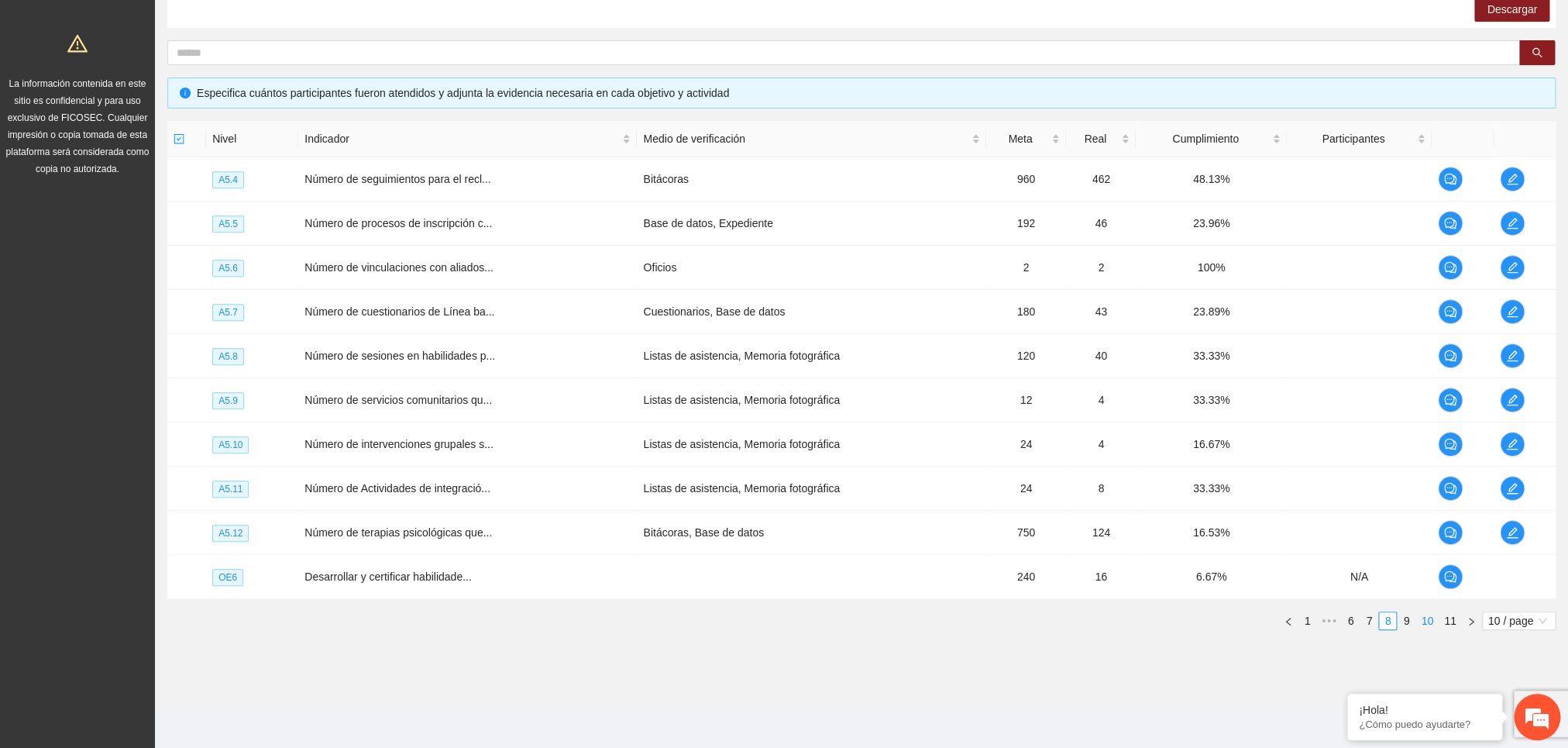
click at [1430, 625] on link "10" at bounding box center [1427, 621] width 22 height 17
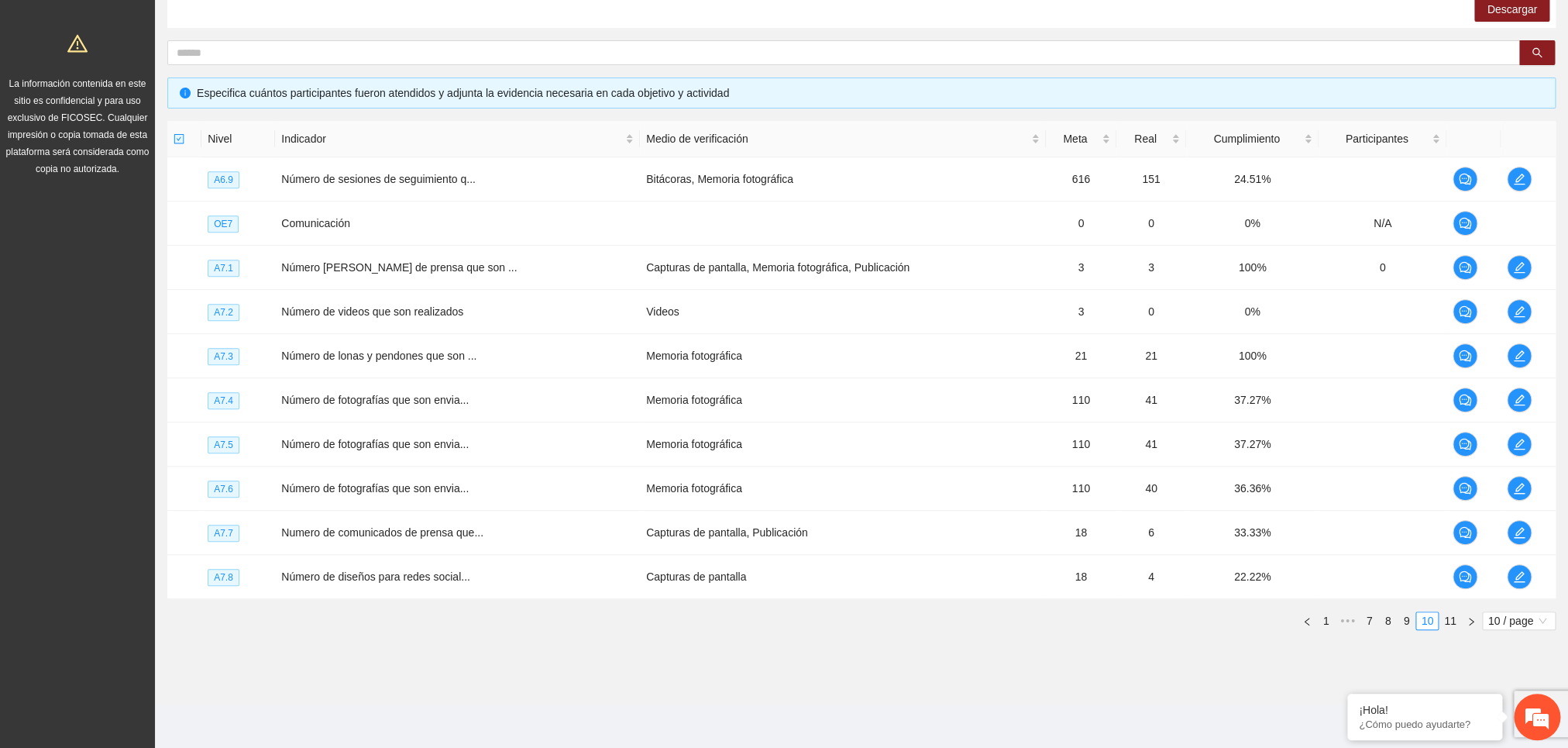
drag, startPoint x: 1391, startPoint y: 625, endPoint x: 1378, endPoint y: 632, distance: 14.8
click at [1390, 625] on link "8" at bounding box center [1388, 621] width 17 height 17
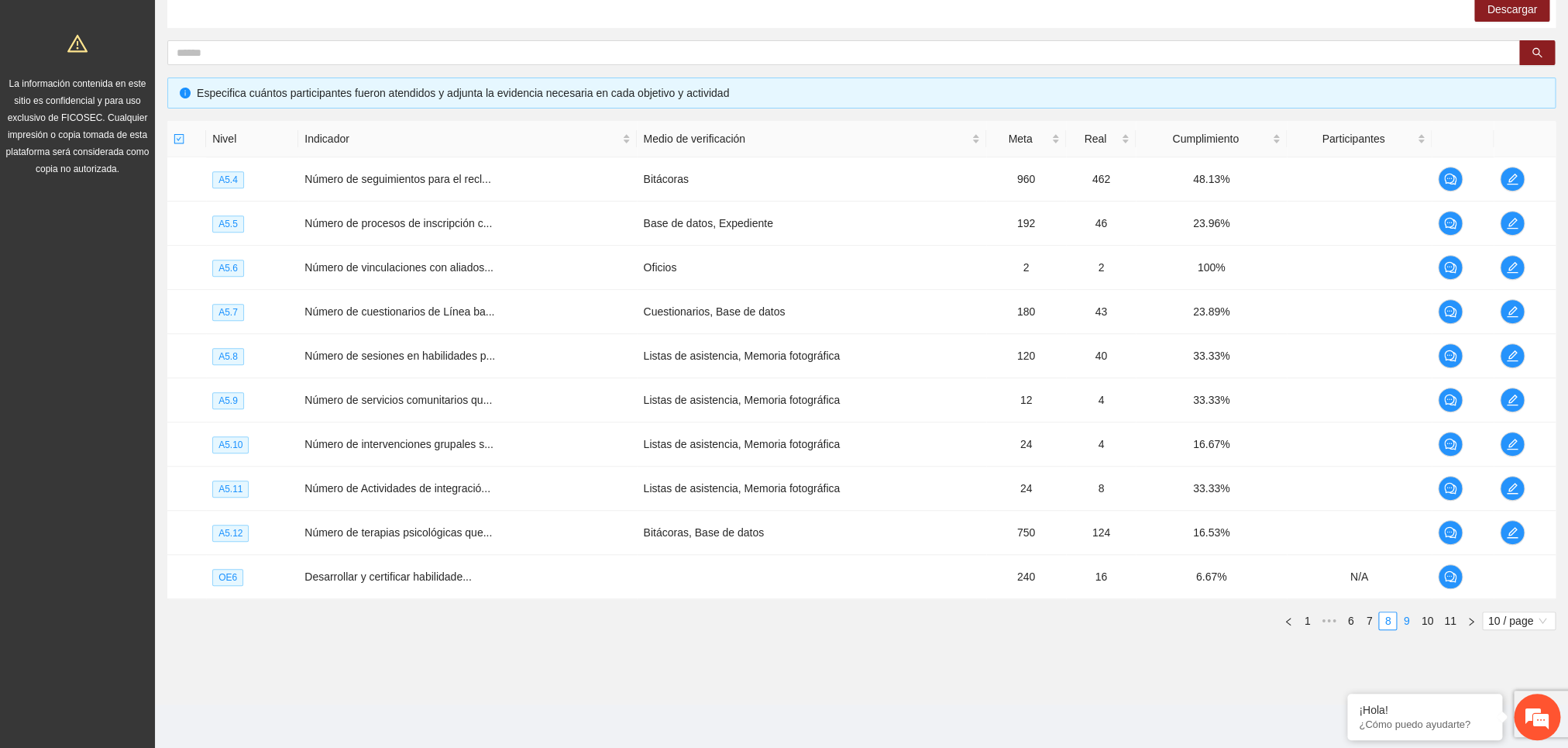
click at [1410, 620] on link "9" at bounding box center [1406, 621] width 17 height 17
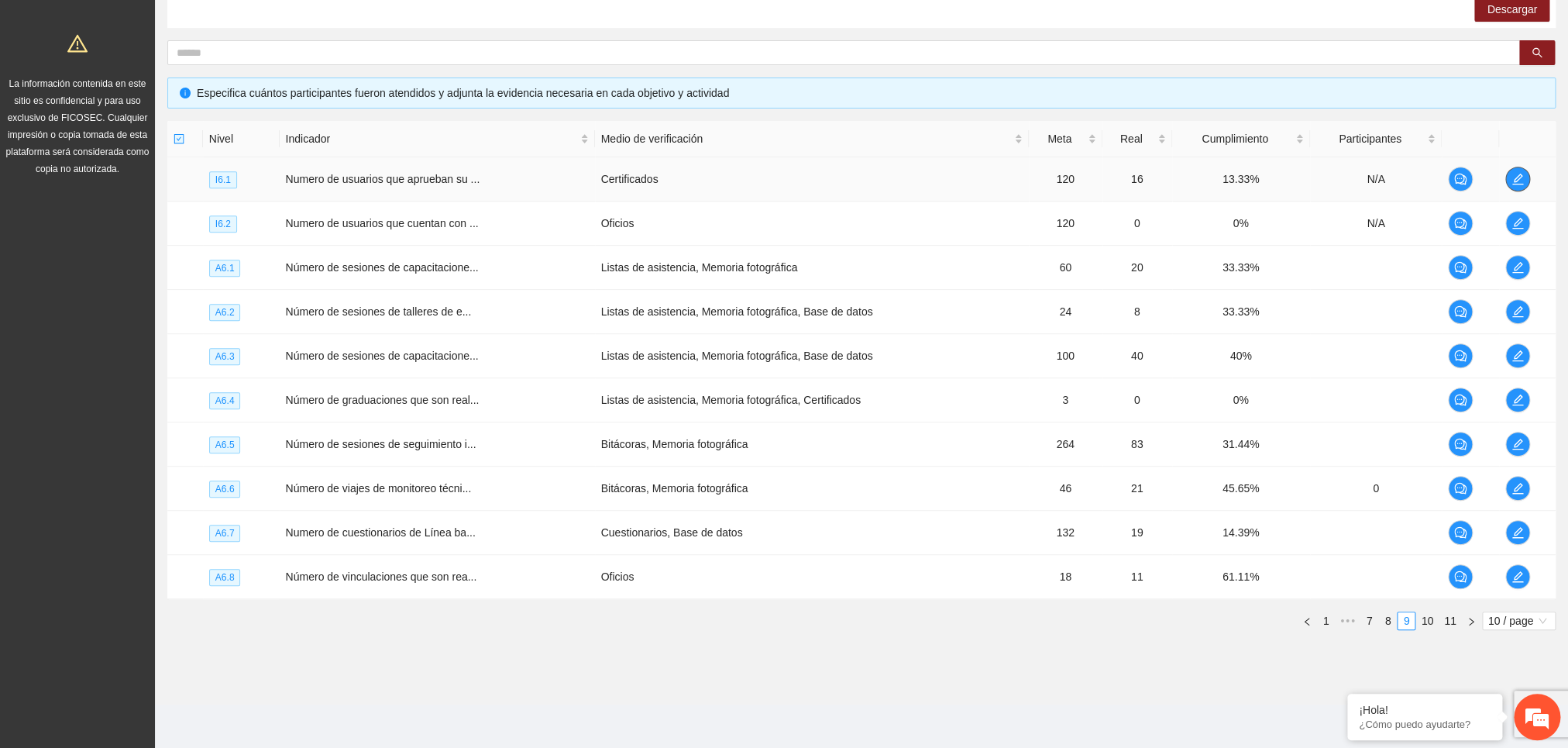
click at [1513, 169] on button "button" at bounding box center [1518, 179] width 25 height 25
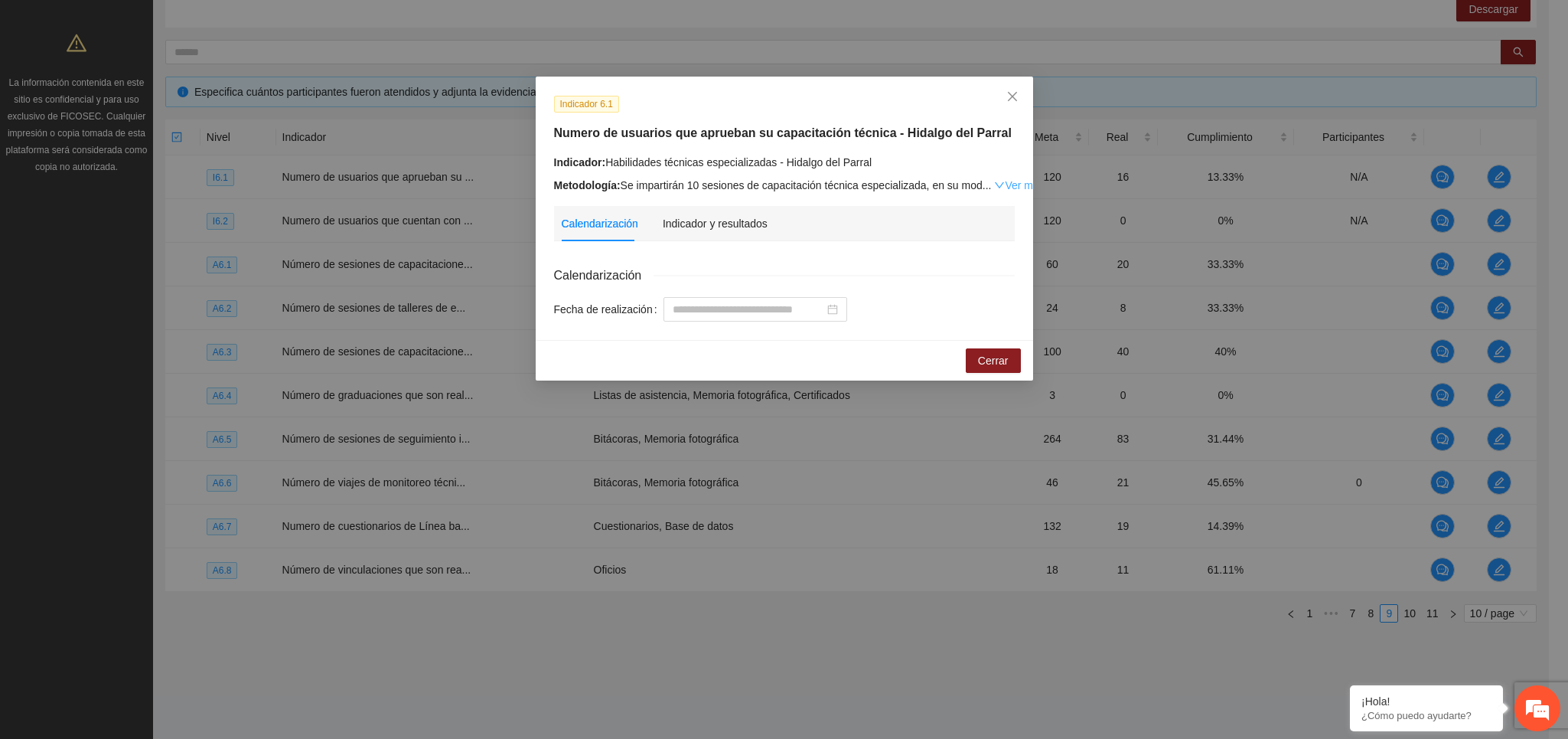
click at [995, 181] on link "Ver más" at bounding box center [1019, 185] width 50 height 12
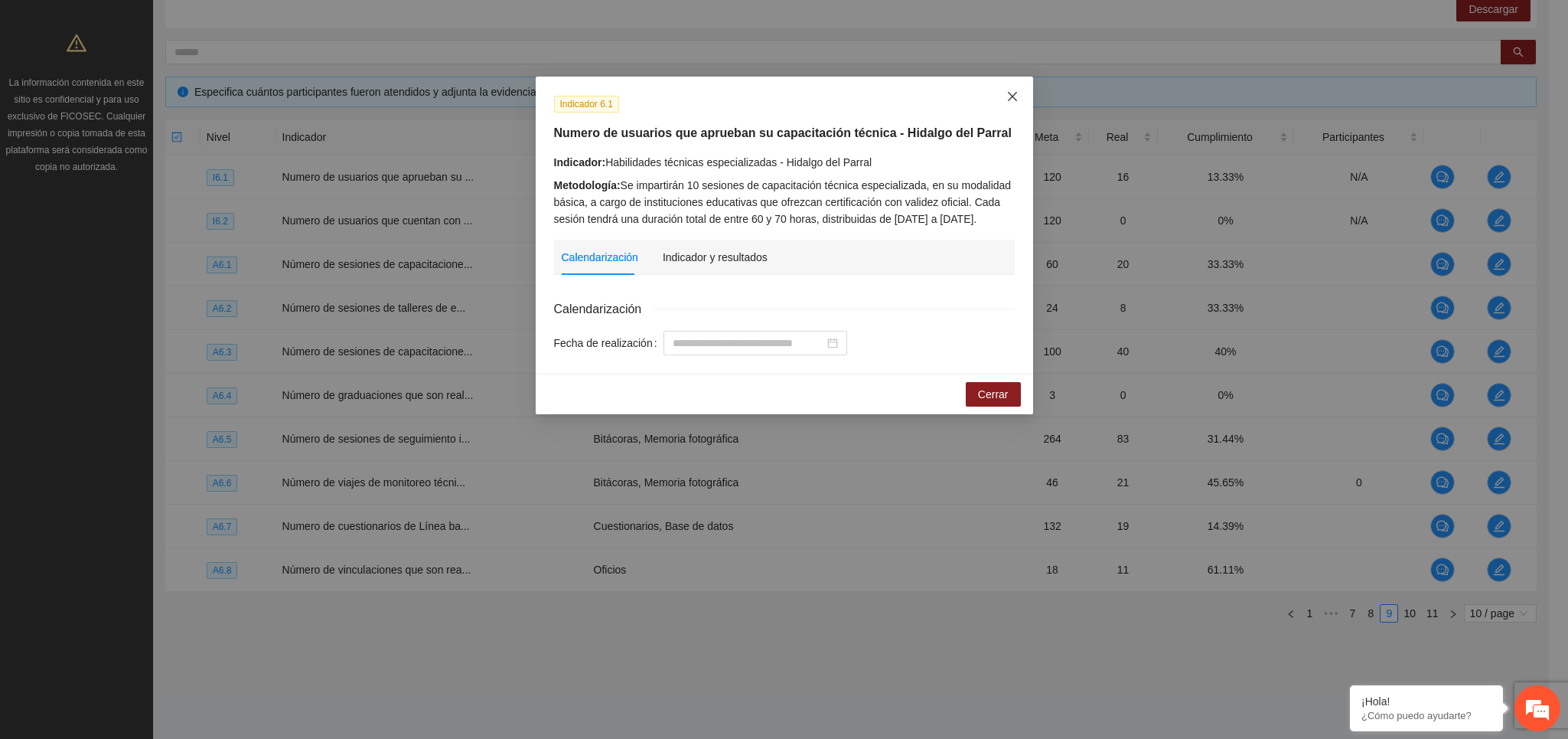
click at [1009, 101] on icon "close" at bounding box center [1012, 96] width 9 height 9
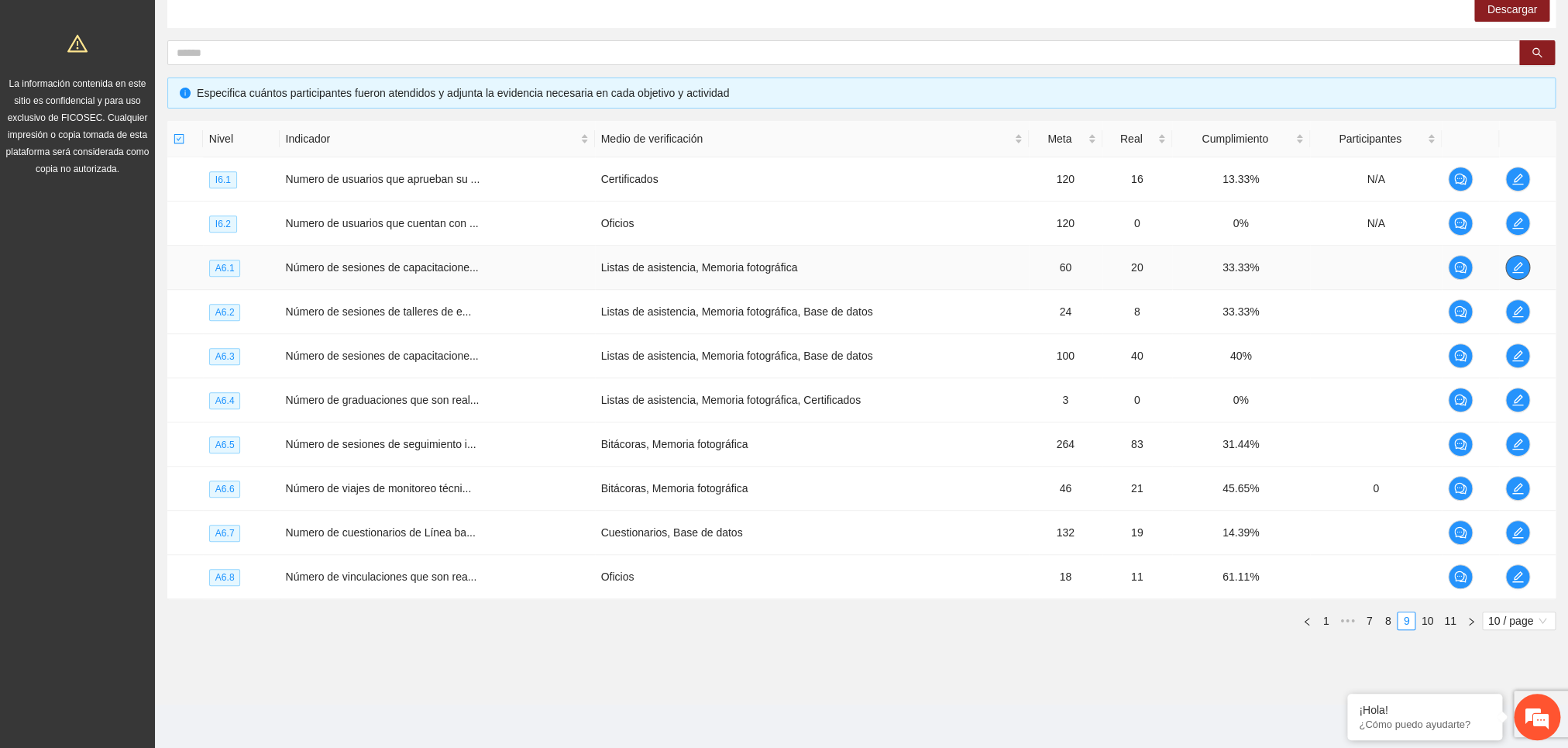
click at [1513, 266] on icon "edit" at bounding box center [1518, 266] width 12 height 12
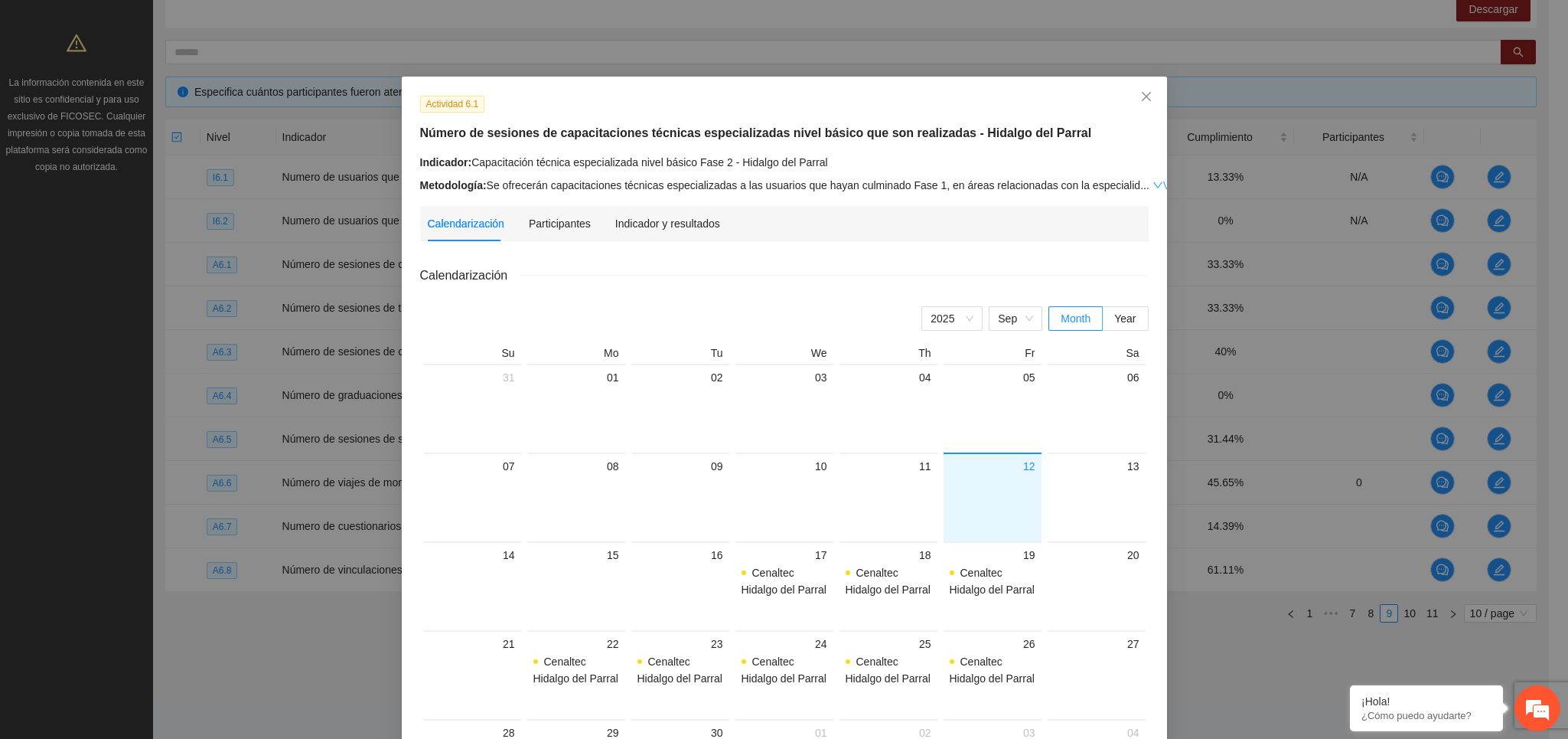
click at [1152, 184] on link "Ver más" at bounding box center [1177, 185] width 50 height 12
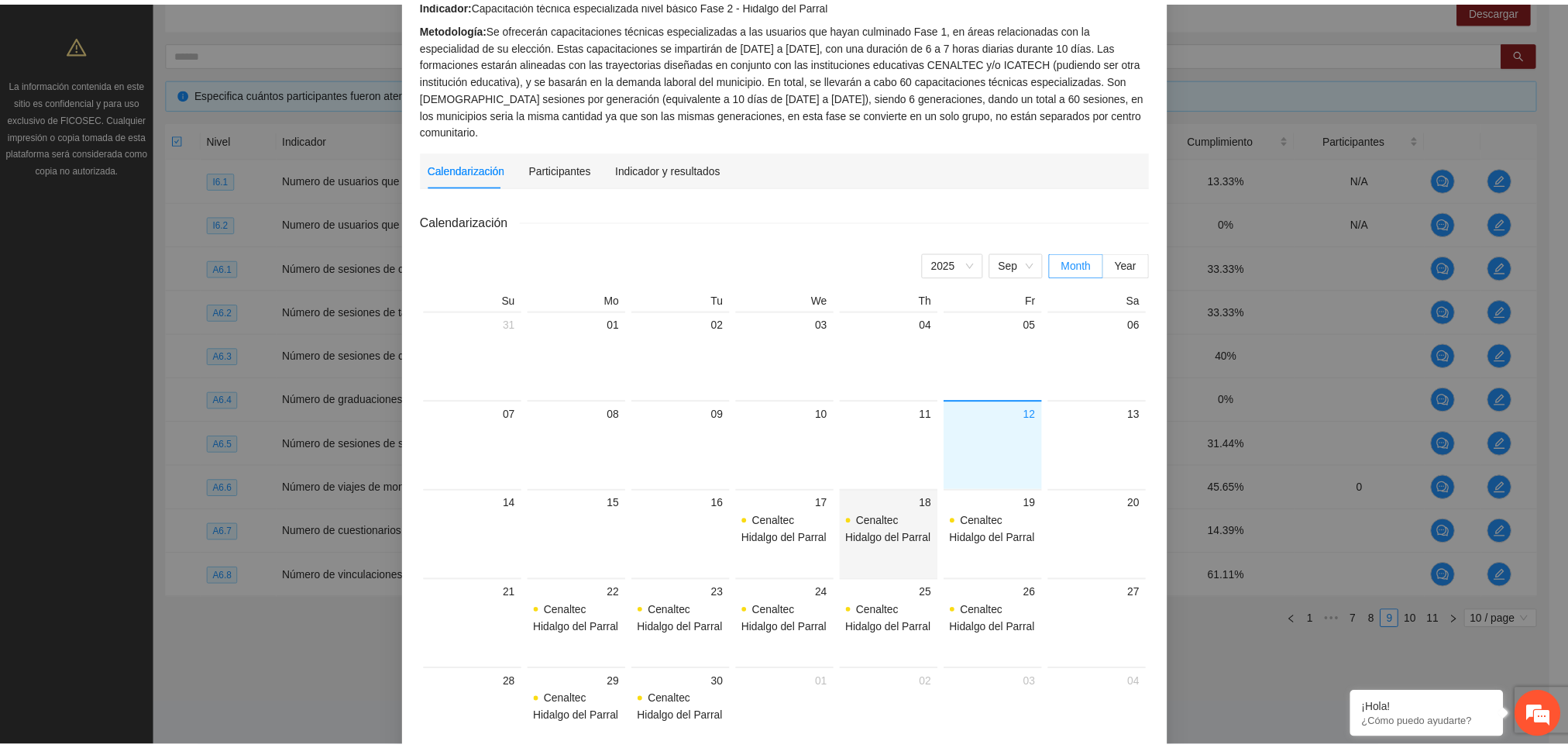
scroll to position [0, 0]
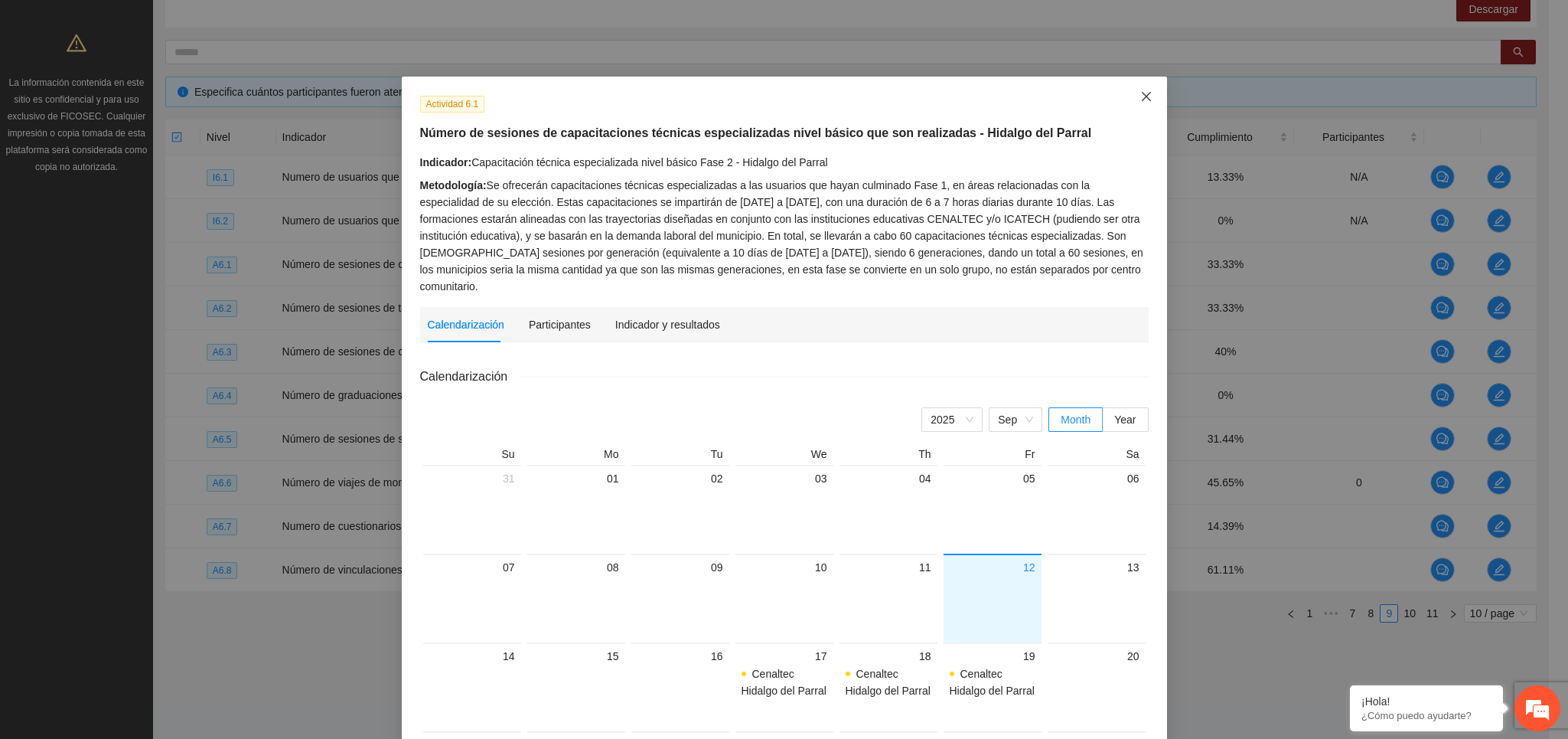
click at [1140, 99] on icon "close" at bounding box center [1146, 96] width 12 height 12
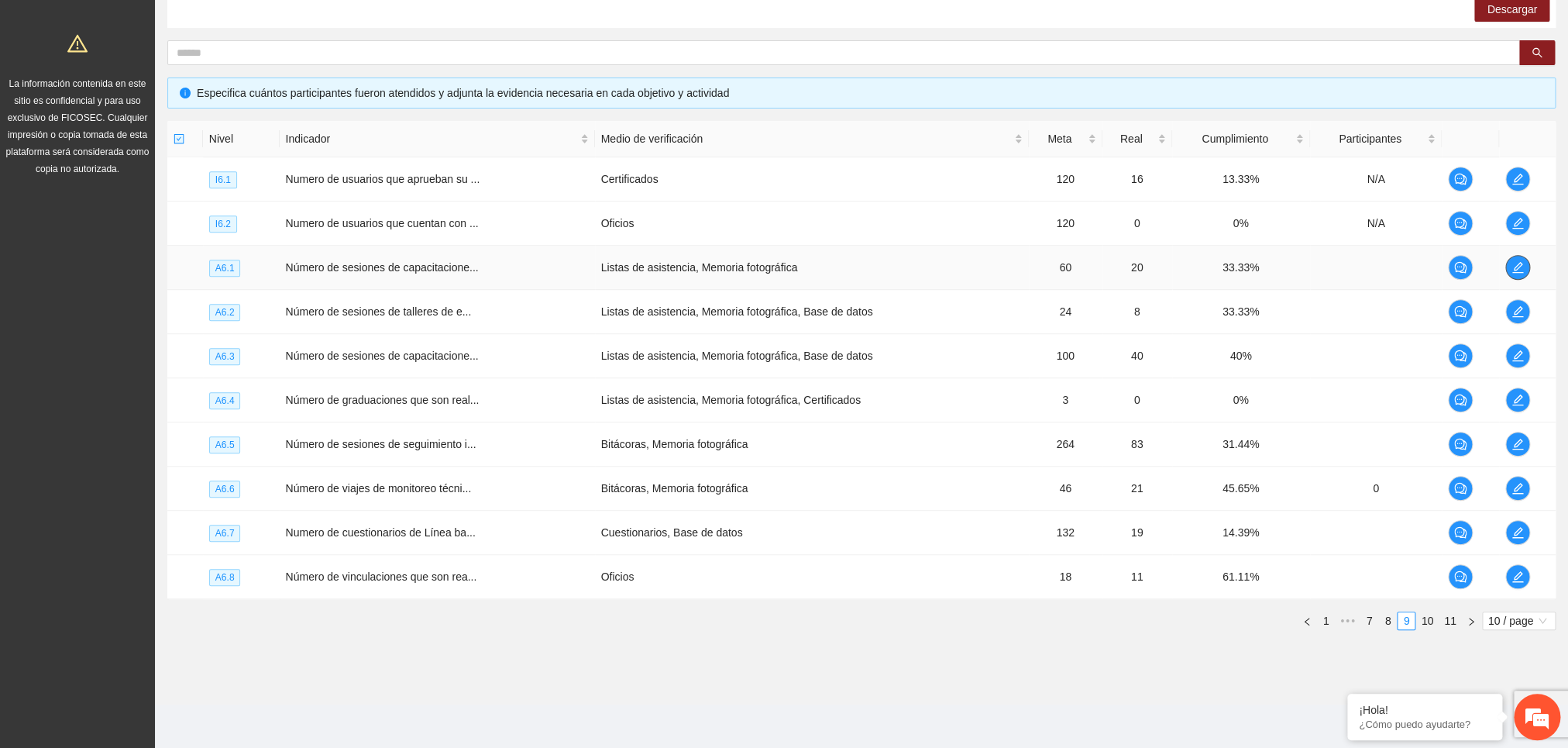
click at [1516, 265] on icon "edit" at bounding box center [1518, 267] width 11 height 11
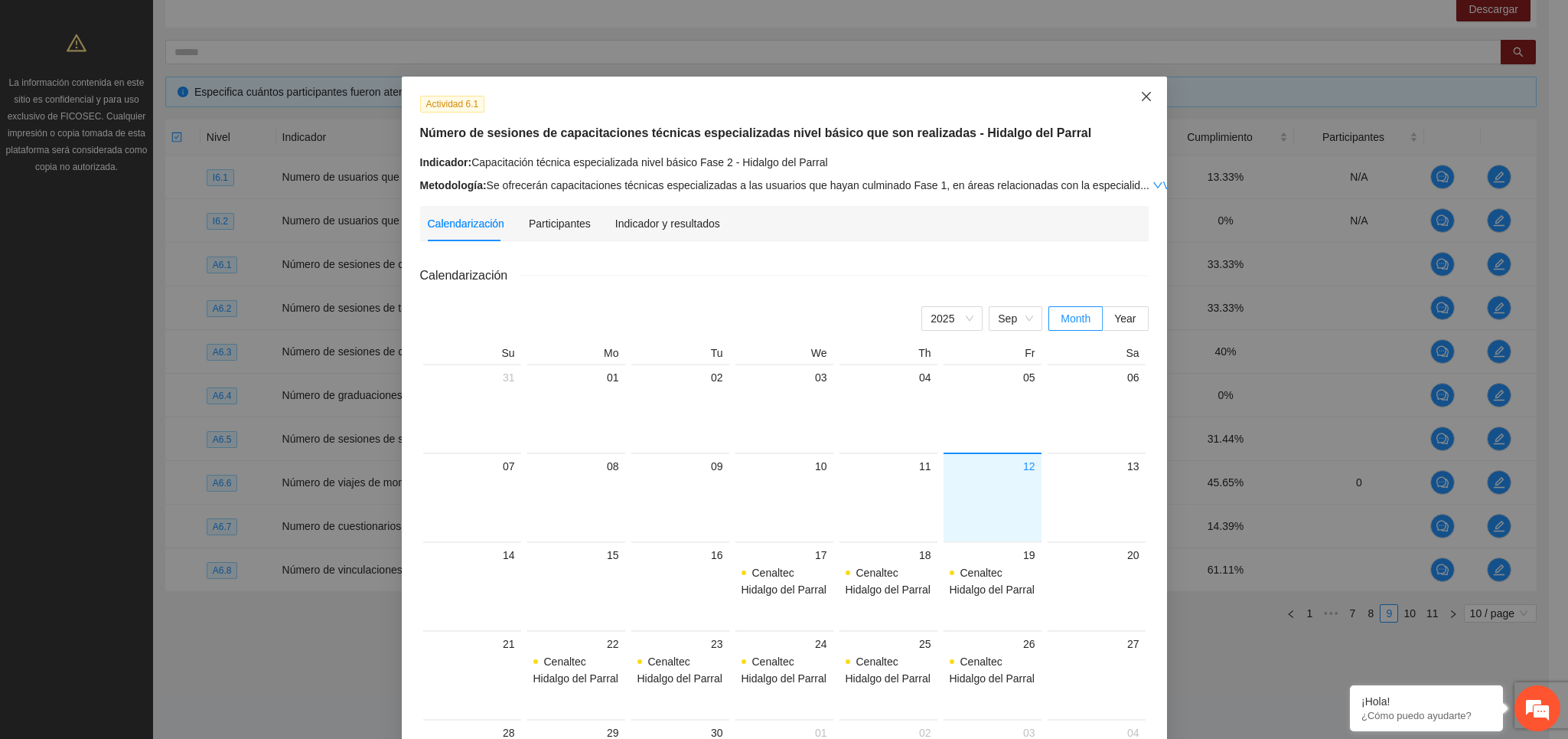
click at [1140, 93] on icon "close" at bounding box center [1146, 96] width 12 height 12
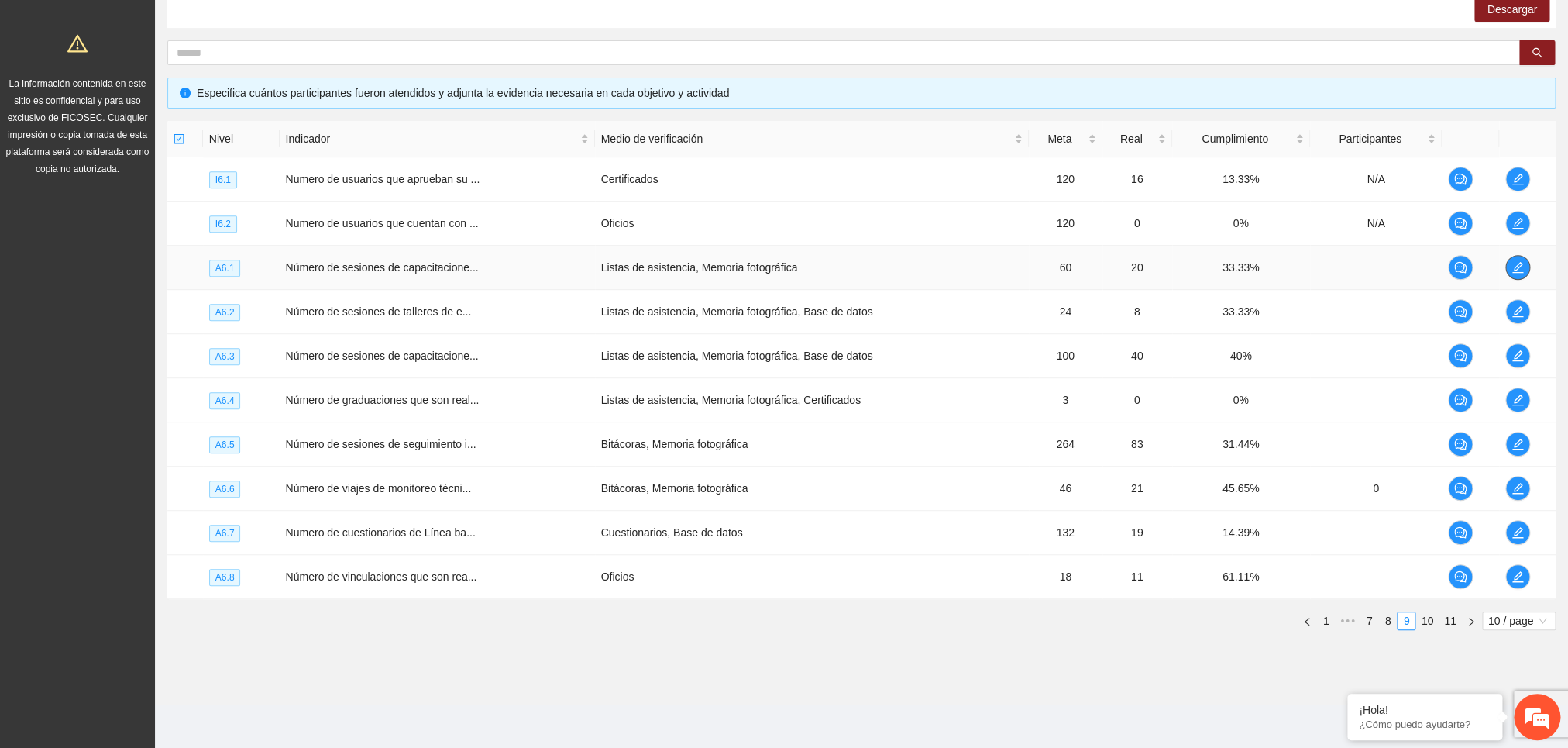
click at [1516, 257] on button "button" at bounding box center [1518, 267] width 25 height 25
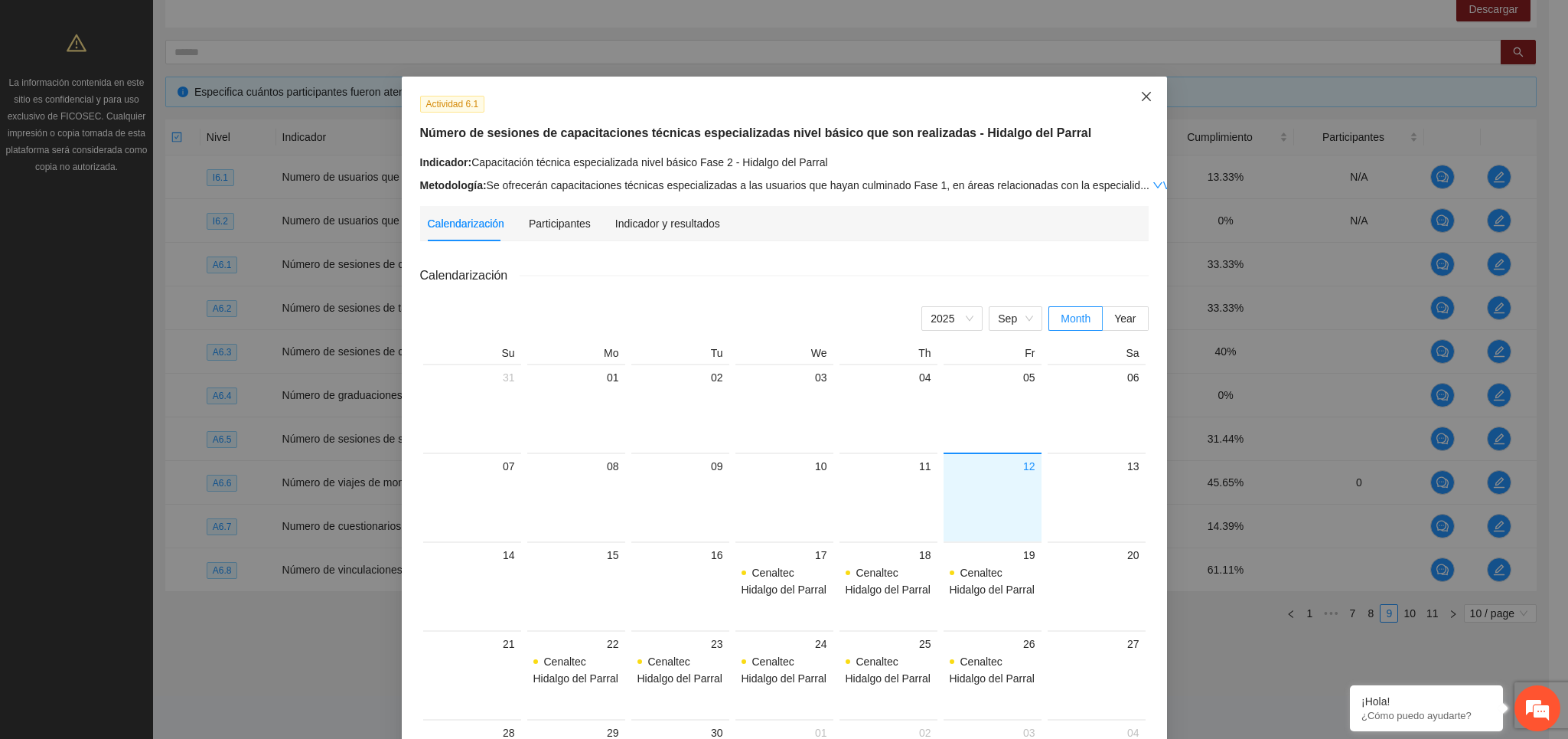
click at [1140, 96] on icon "close" at bounding box center [1146, 96] width 12 height 12
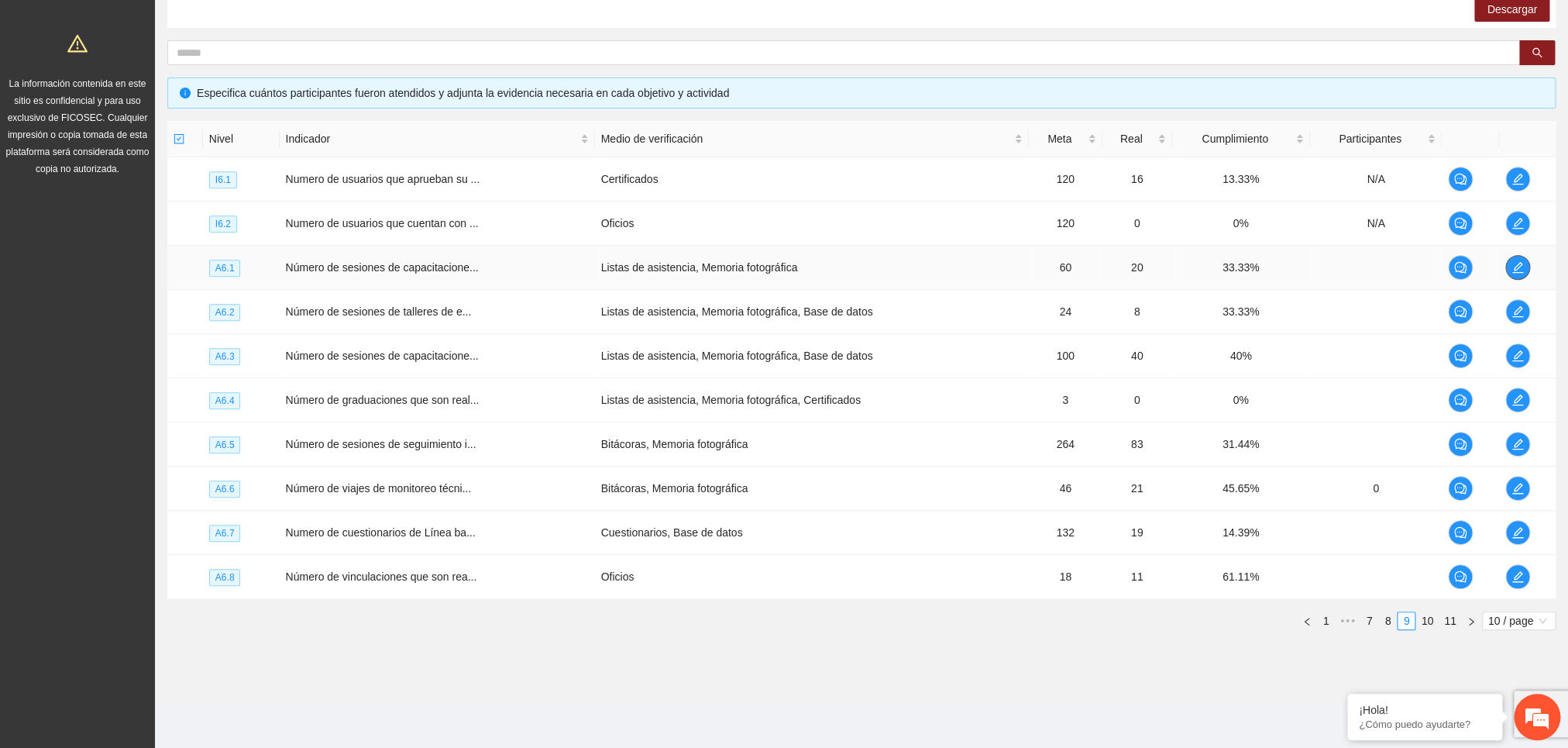
click at [1512, 263] on icon "edit" at bounding box center [1518, 266] width 12 height 12
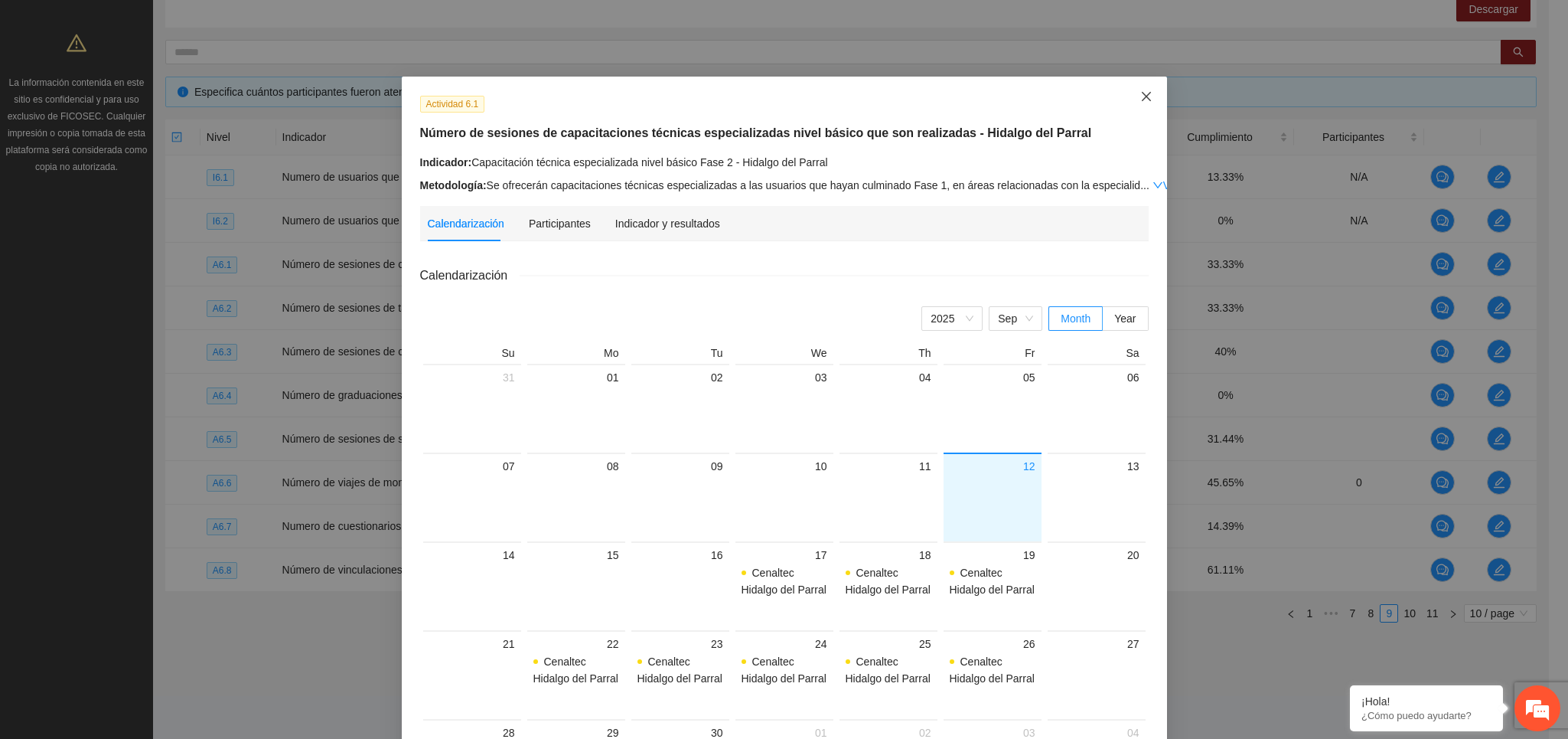
click at [1140, 103] on icon "close" at bounding box center [1146, 96] width 12 height 12
